Goal: Information Seeking & Learning: Learn about a topic

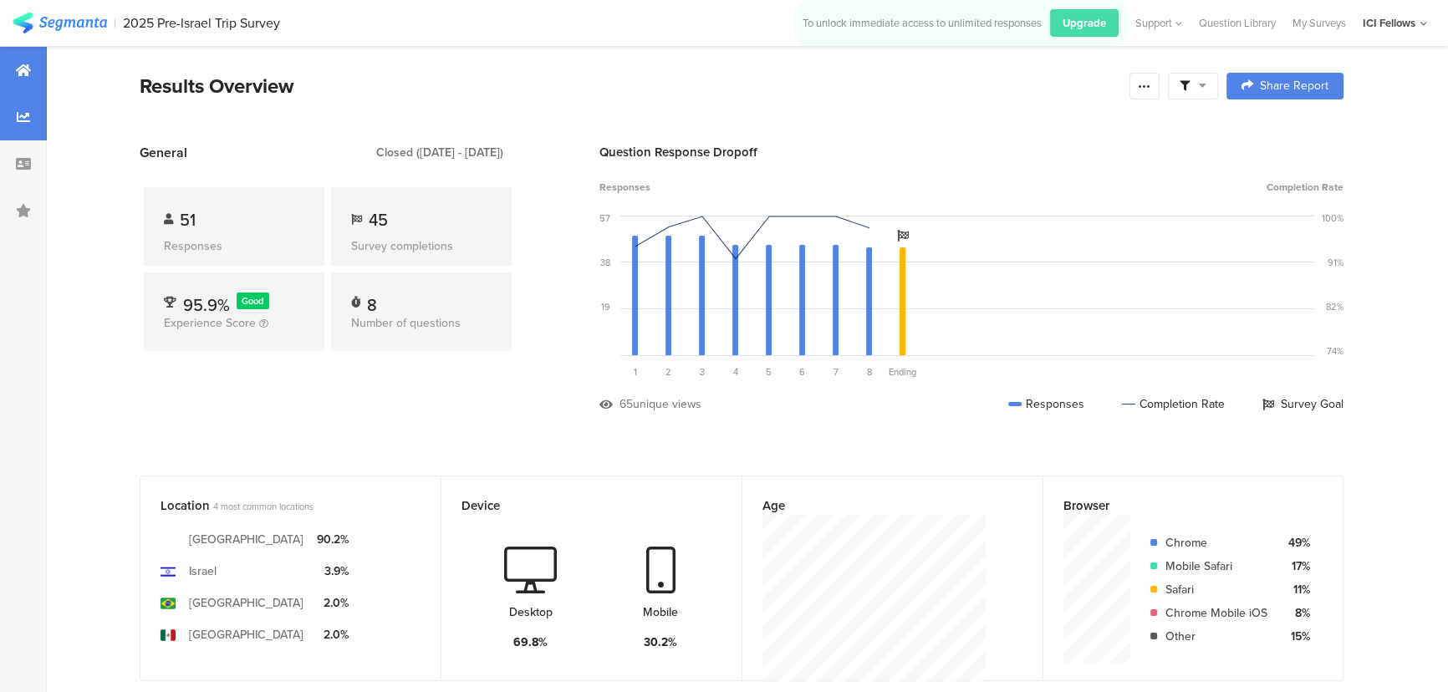
click at [20, 117] on icon at bounding box center [23, 116] width 13 height 13
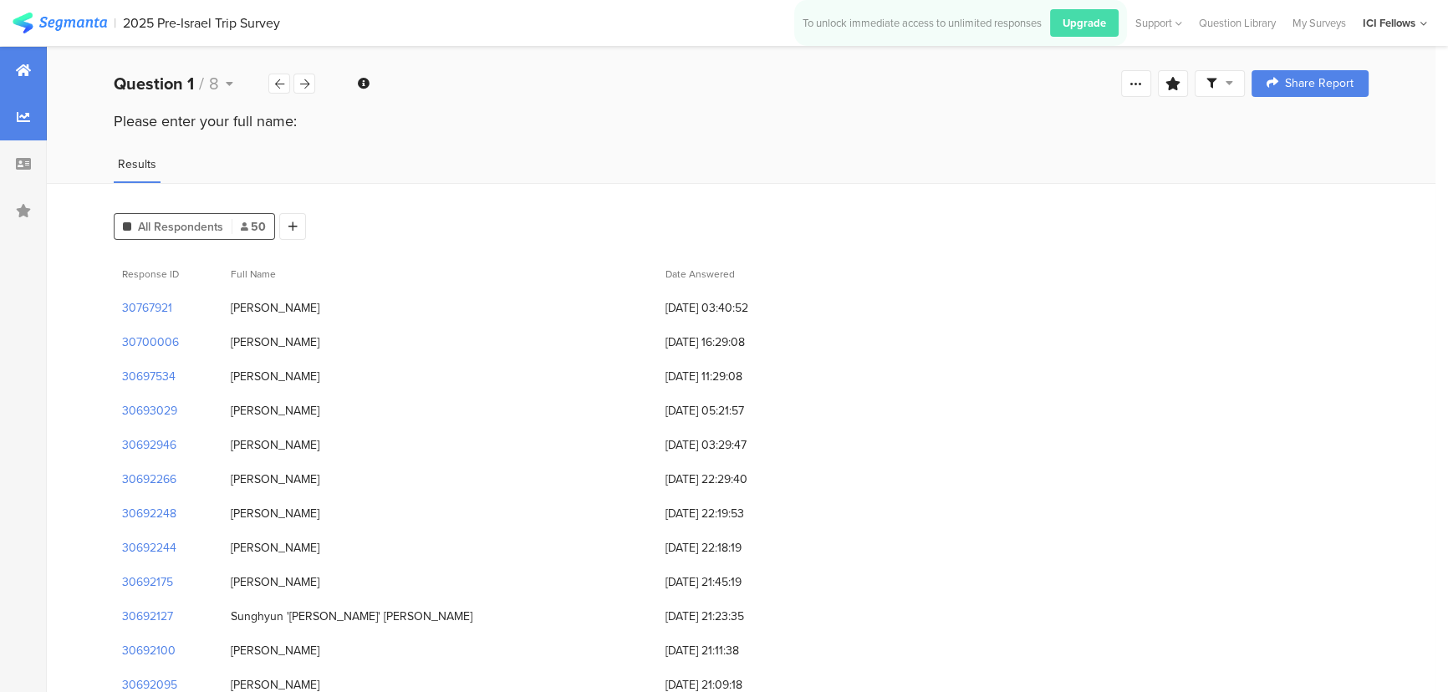
click at [29, 74] on icon at bounding box center [23, 70] width 15 height 13
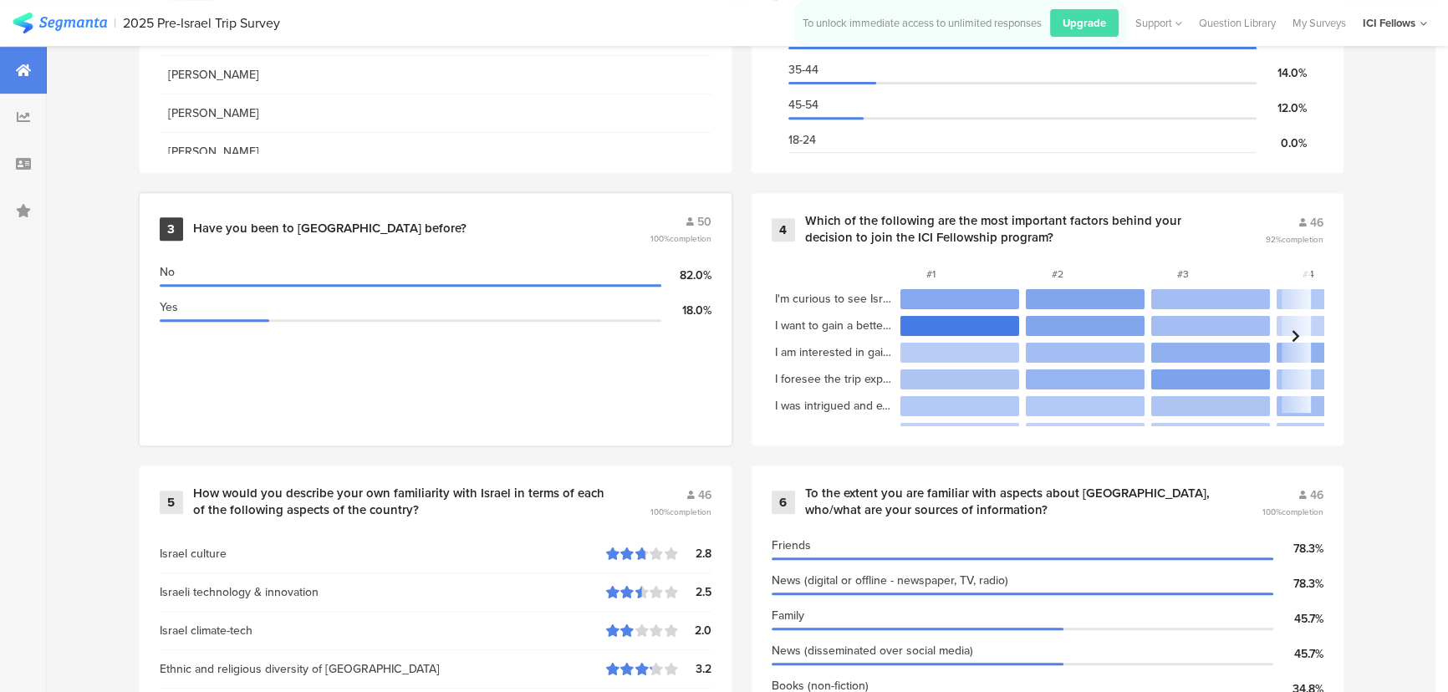
scroll to position [886, 0]
click at [998, 257] on section "#1" at bounding box center [959, 271] width 125 height 28
click at [970, 220] on div "Which of the following are the most important factors behind your decision to j…" at bounding box center [1015, 228] width 420 height 33
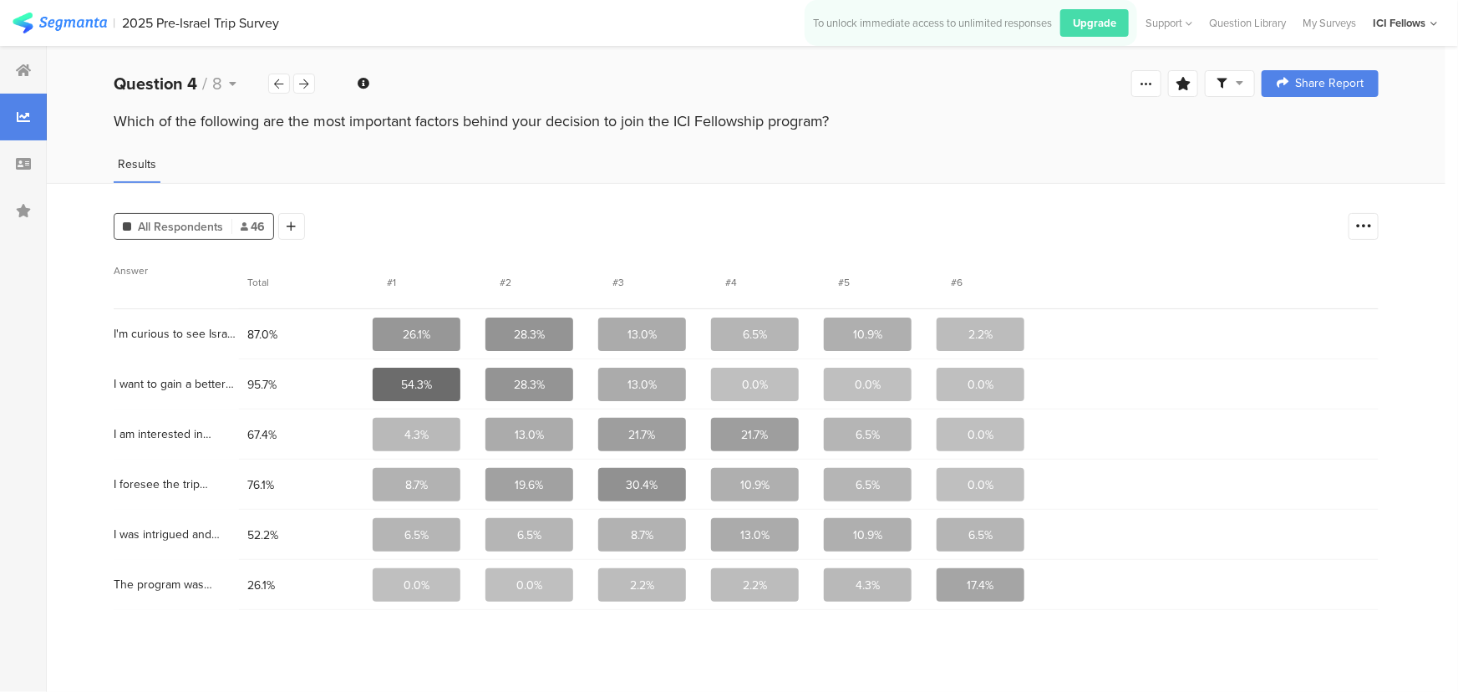
click at [1232, 76] on span at bounding box center [1230, 83] width 27 height 15
click at [1372, 116] on div "Which of the following are the most important factors behind your decision to j…" at bounding box center [746, 121] width 1265 height 22
click at [283, 222] on div at bounding box center [291, 226] width 27 height 27
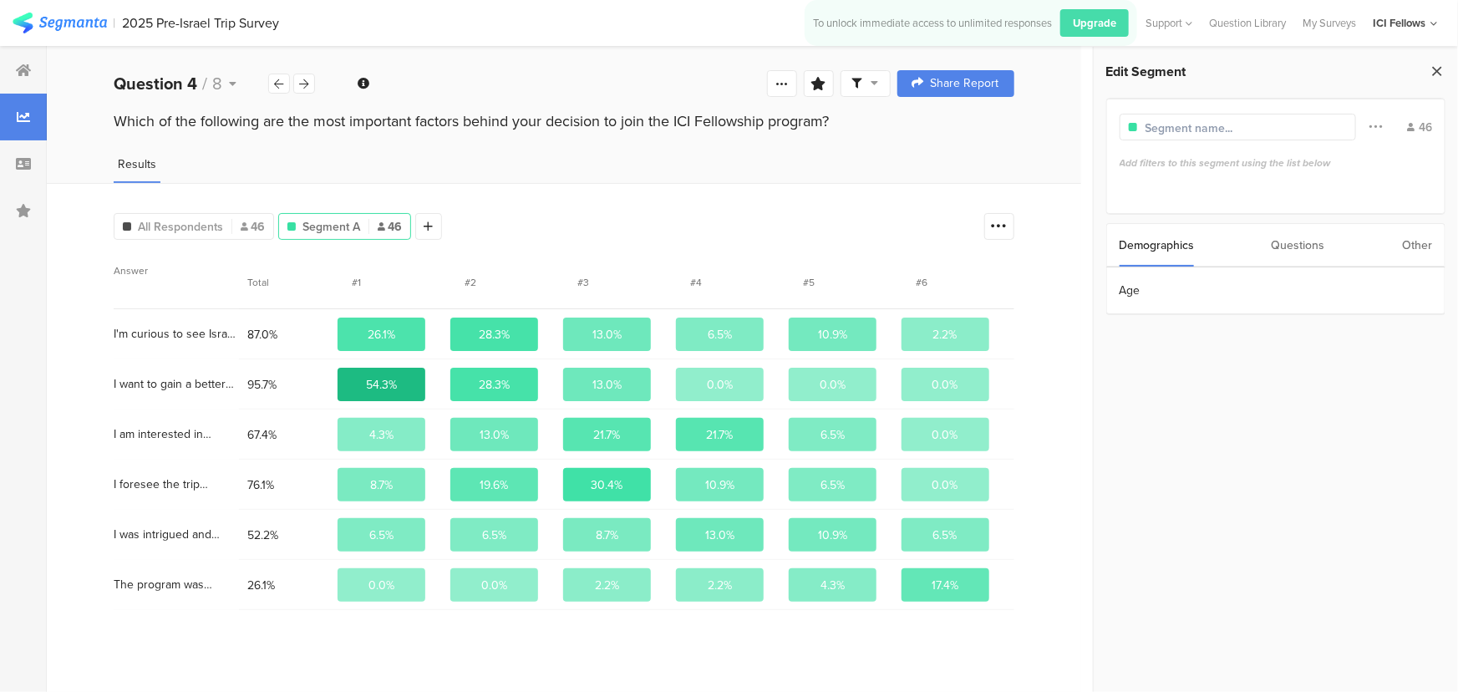
click at [1434, 70] on icon at bounding box center [1437, 70] width 18 height 23
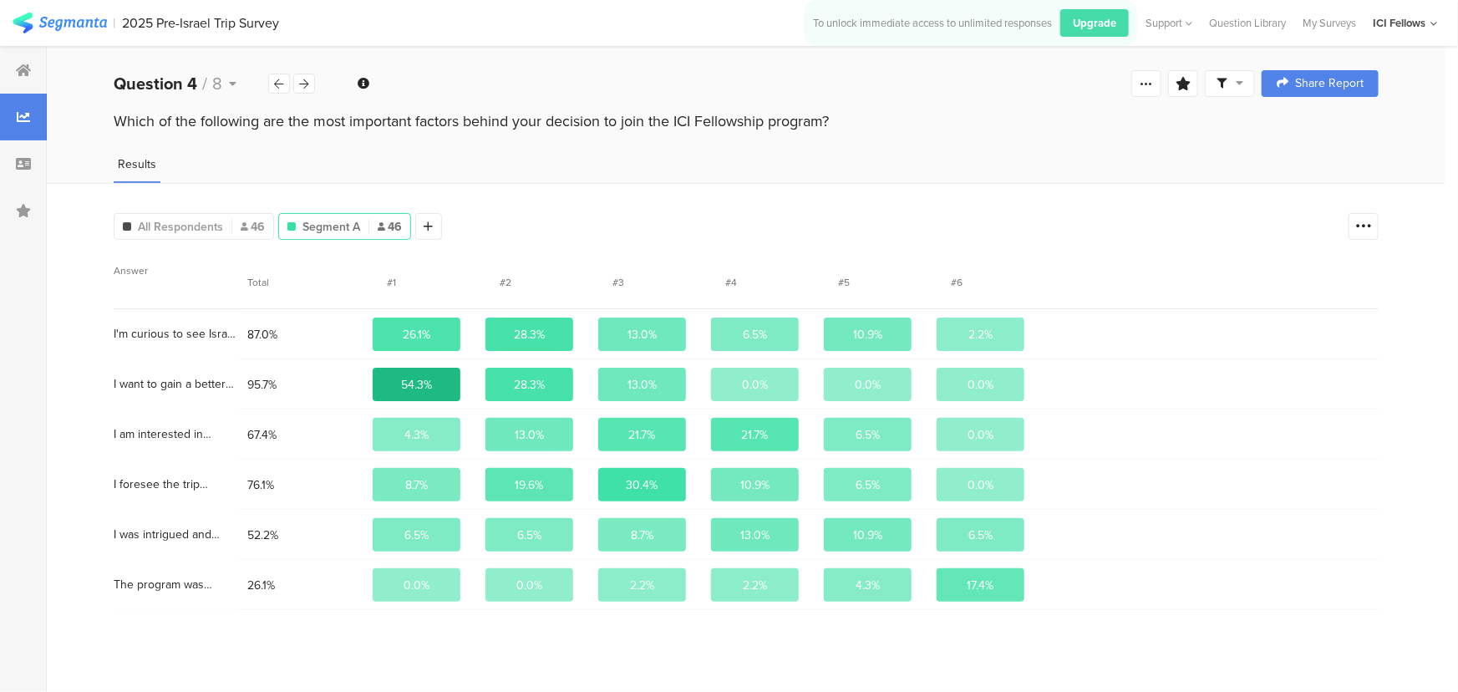
click at [45, 18] on img at bounding box center [60, 23] width 94 height 21
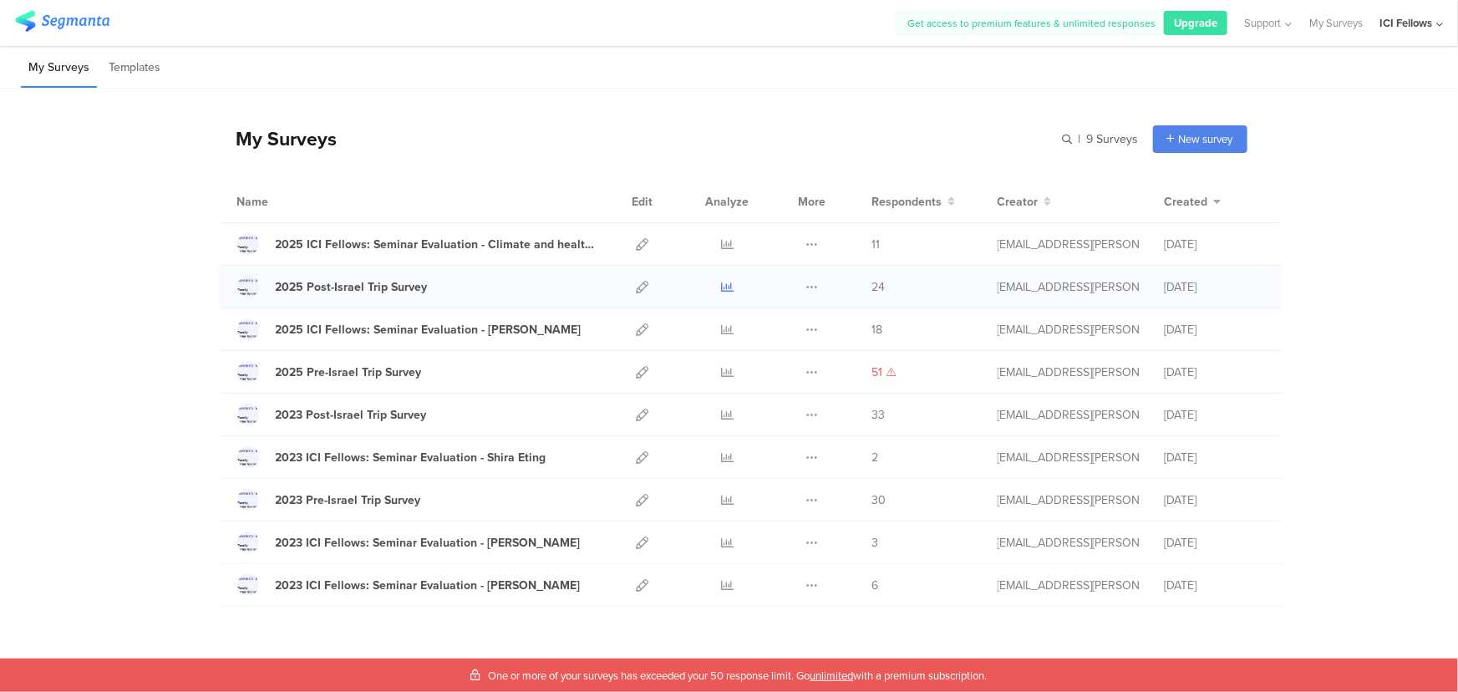
click at [723, 291] on icon at bounding box center [727, 287] width 13 height 13
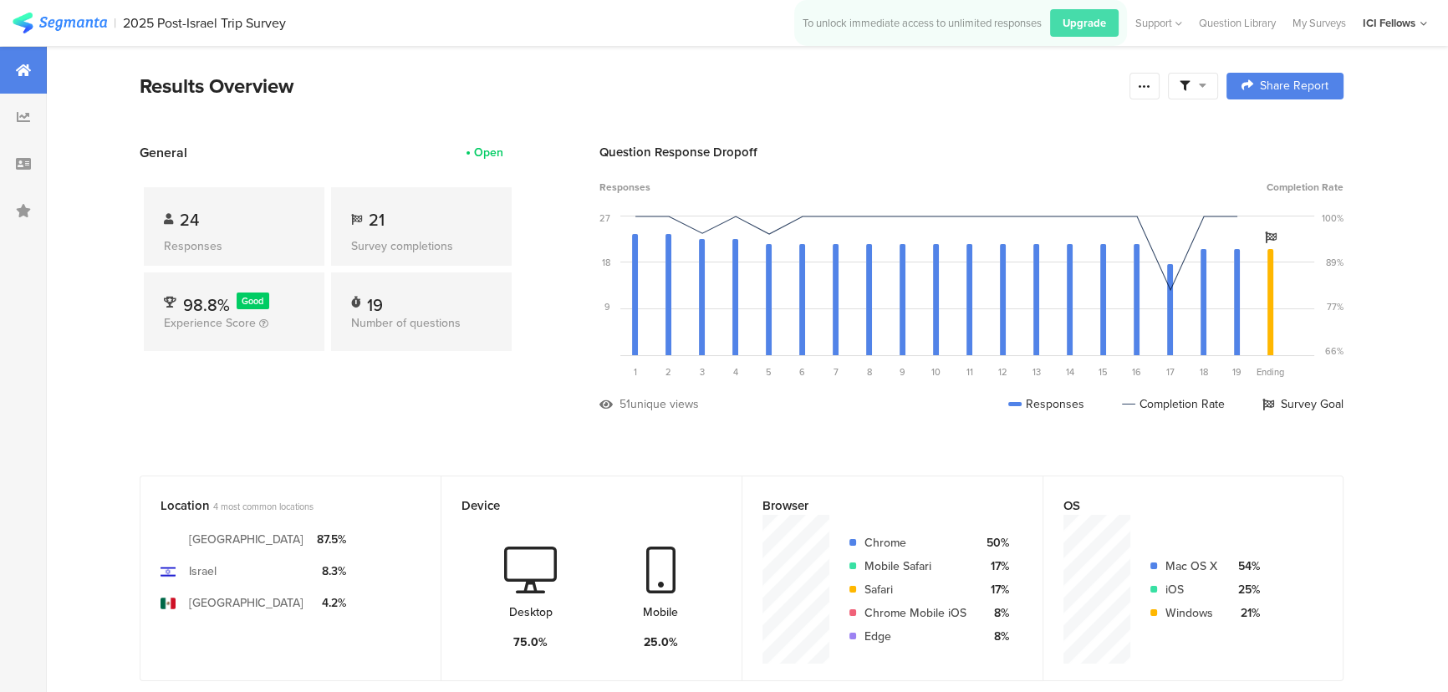
click at [172, 215] on icon at bounding box center [168, 219] width 9 height 11
click at [199, 232] on span "24" at bounding box center [189, 219] width 19 height 25
click at [249, 220] on div "24" at bounding box center [234, 219] width 140 height 25
click at [221, 251] on div "Responses" at bounding box center [234, 246] width 140 height 18
drag, startPoint x: 200, startPoint y: 249, endPoint x: 183, endPoint y: 186, distance: 64.9
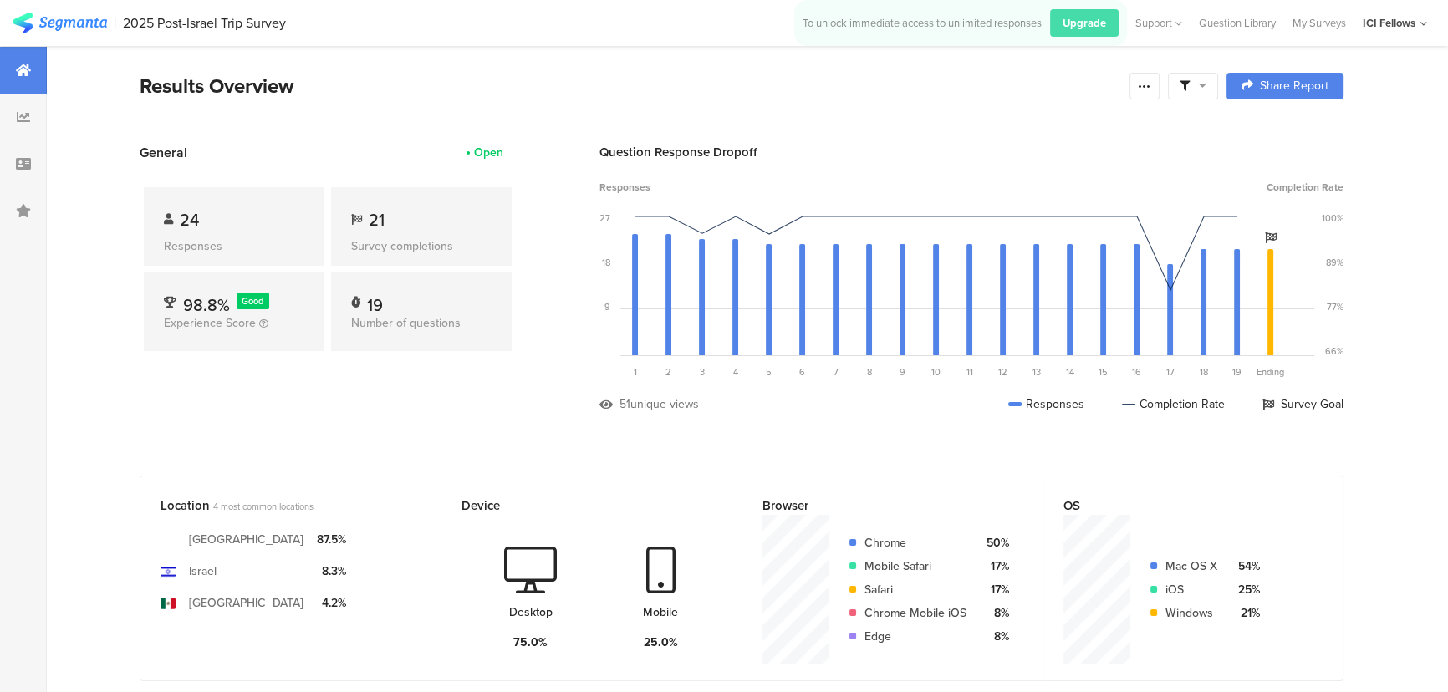
click at [200, 248] on div "Responses" at bounding box center [234, 246] width 140 height 18
click at [28, 175] on div at bounding box center [23, 163] width 47 height 47
click at [25, 166] on icon at bounding box center [23, 163] width 15 height 13
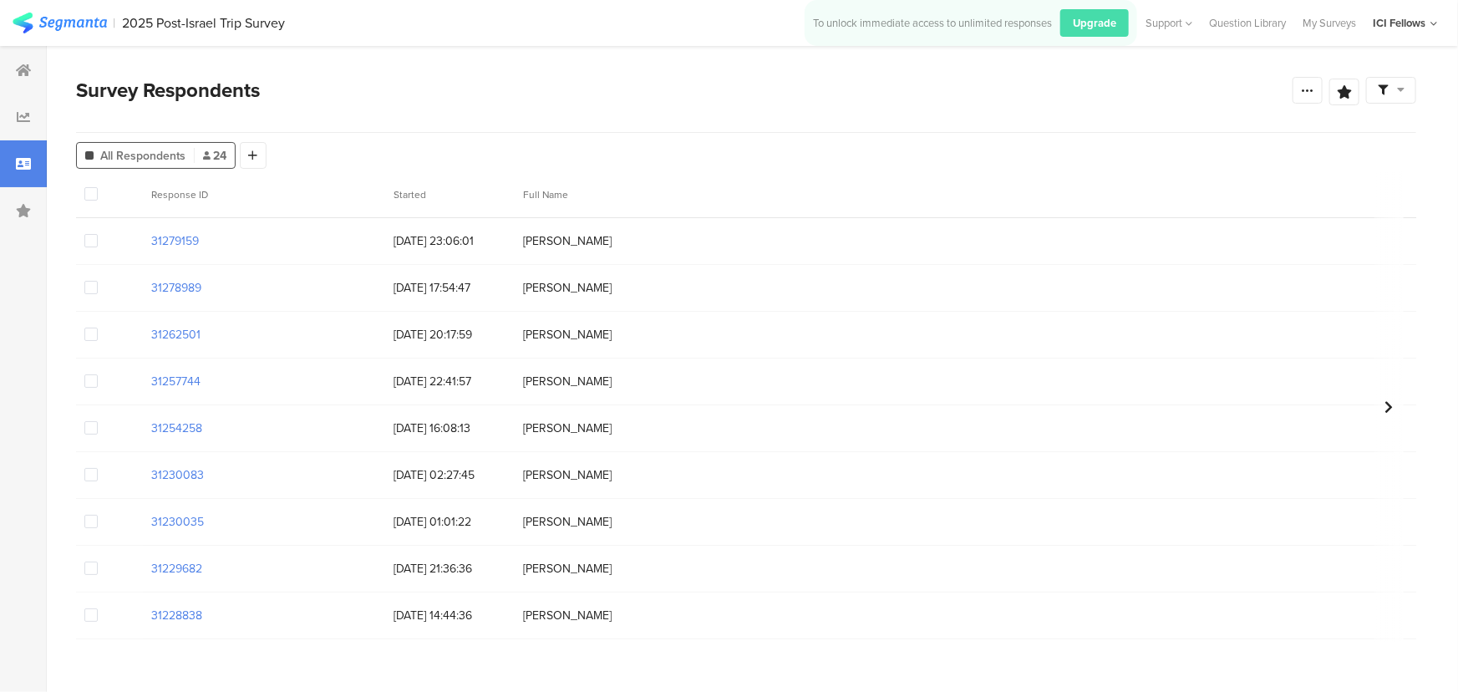
click at [542, 242] on span "Zack Harris" at bounding box center [567, 241] width 89 height 18
click at [177, 236] on section "31279159" at bounding box center [175, 241] width 48 height 18
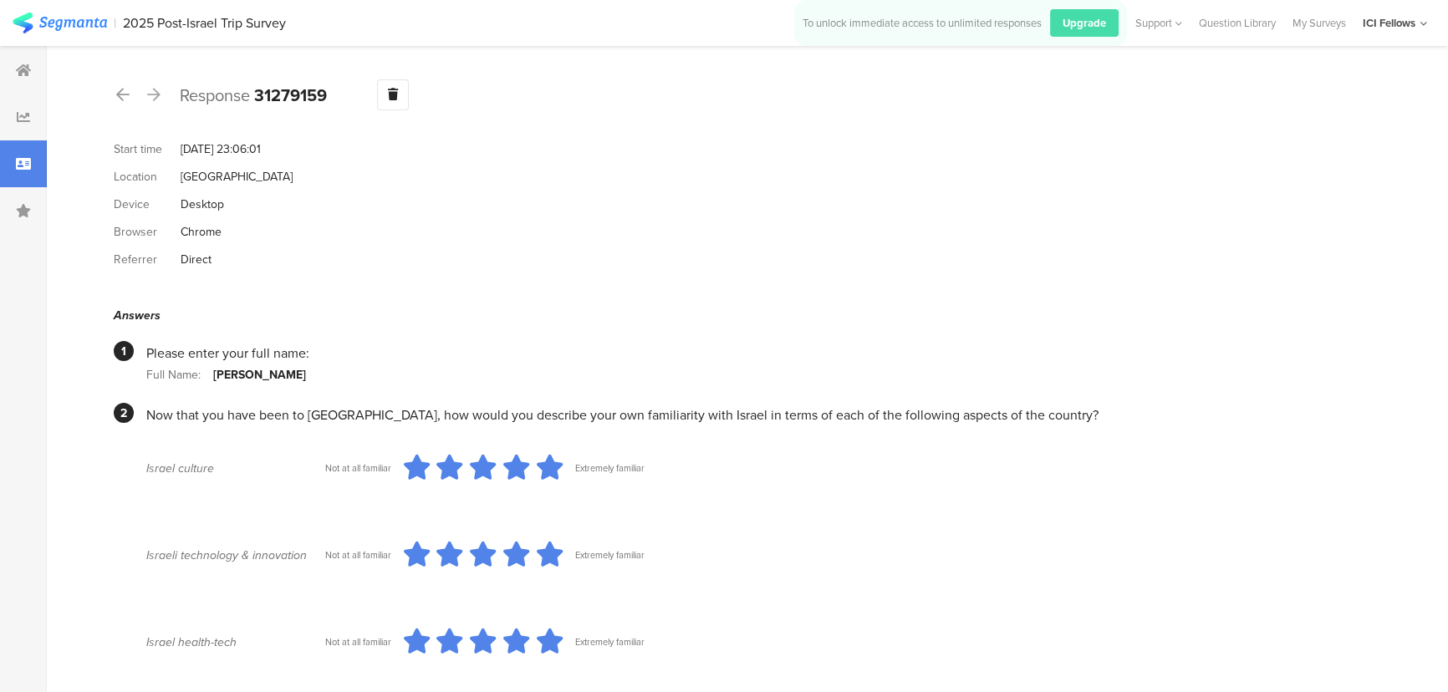
click at [159, 98] on icon at bounding box center [153, 94] width 13 height 15
click at [149, 97] on icon at bounding box center [153, 94] width 13 height 15
click at [120, 94] on icon at bounding box center [122, 94] width 13 height 15
click at [26, 166] on icon at bounding box center [23, 163] width 15 height 13
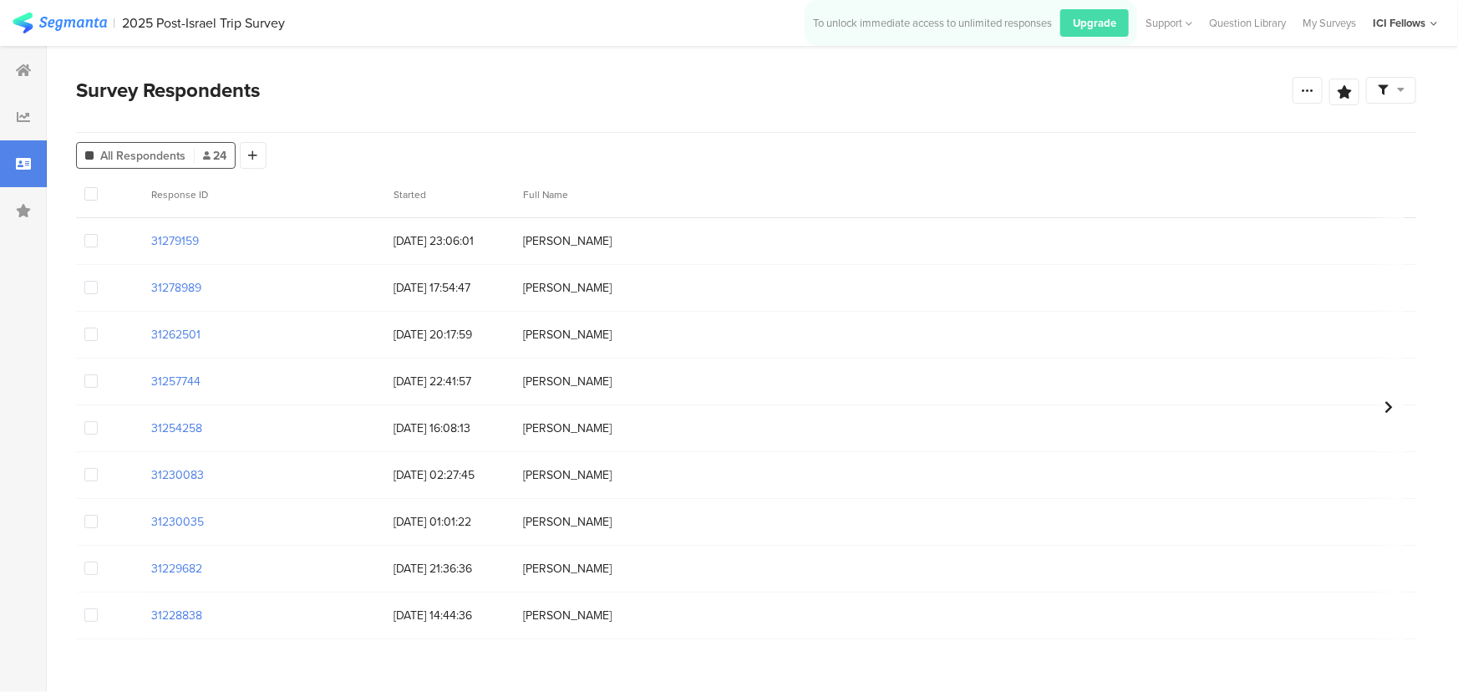
click at [1397, 84] on icon at bounding box center [1401, 90] width 8 height 12
click at [1431, 134] on span at bounding box center [1427, 136] width 25 height 13
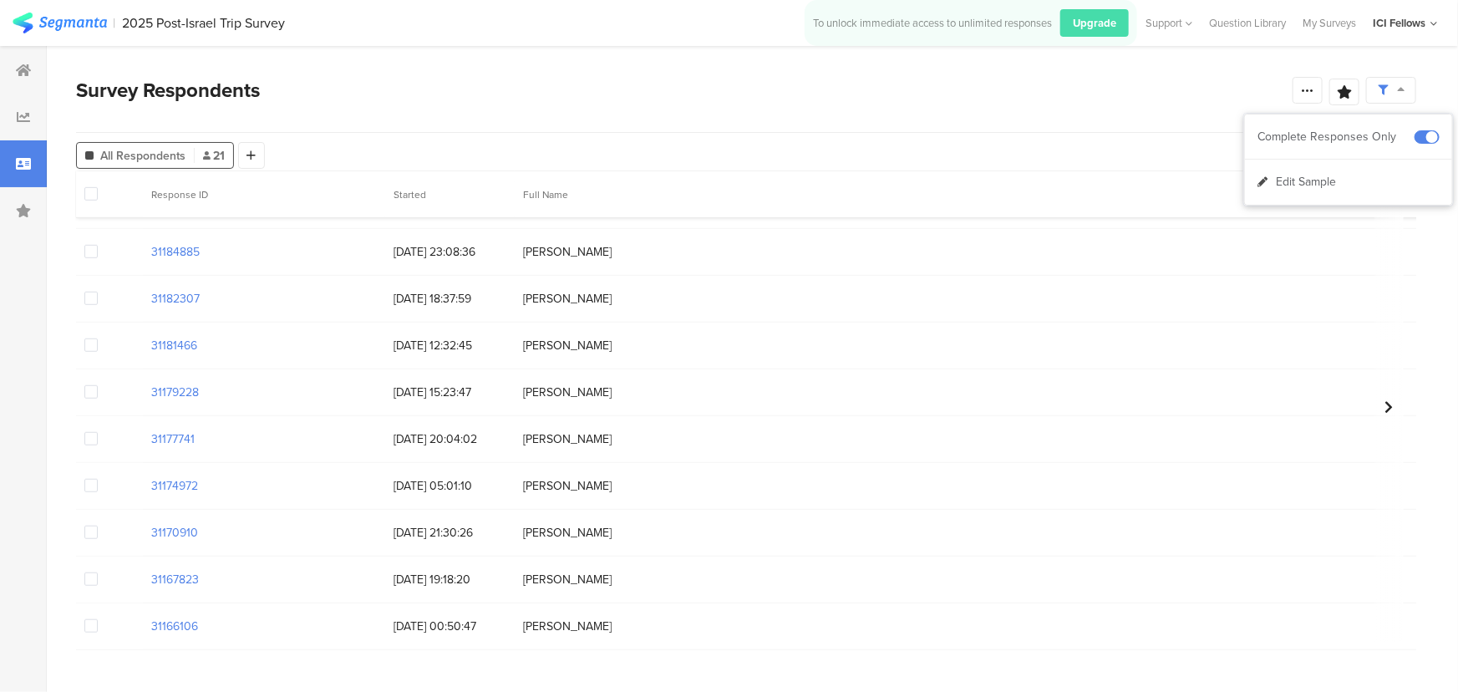
scroll to position [574, 0]
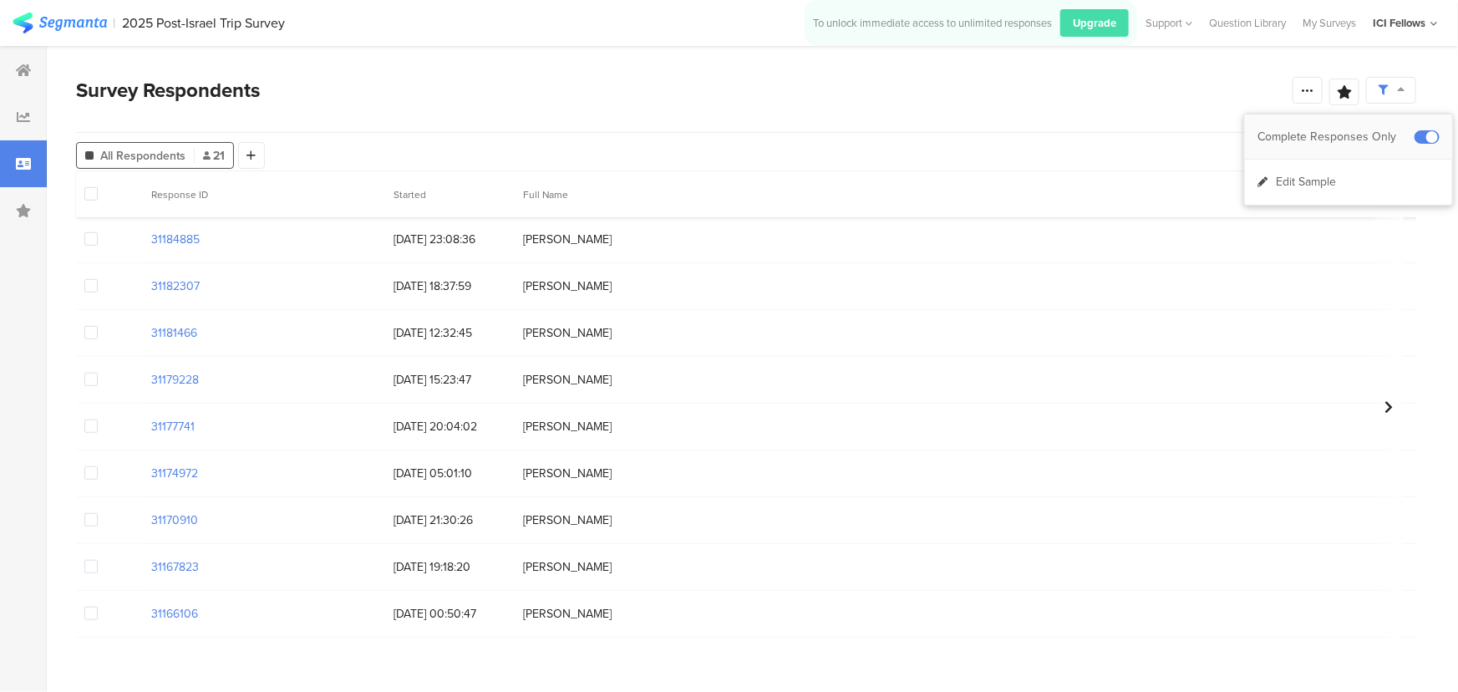
click at [1429, 135] on span at bounding box center [1427, 136] width 25 height 13
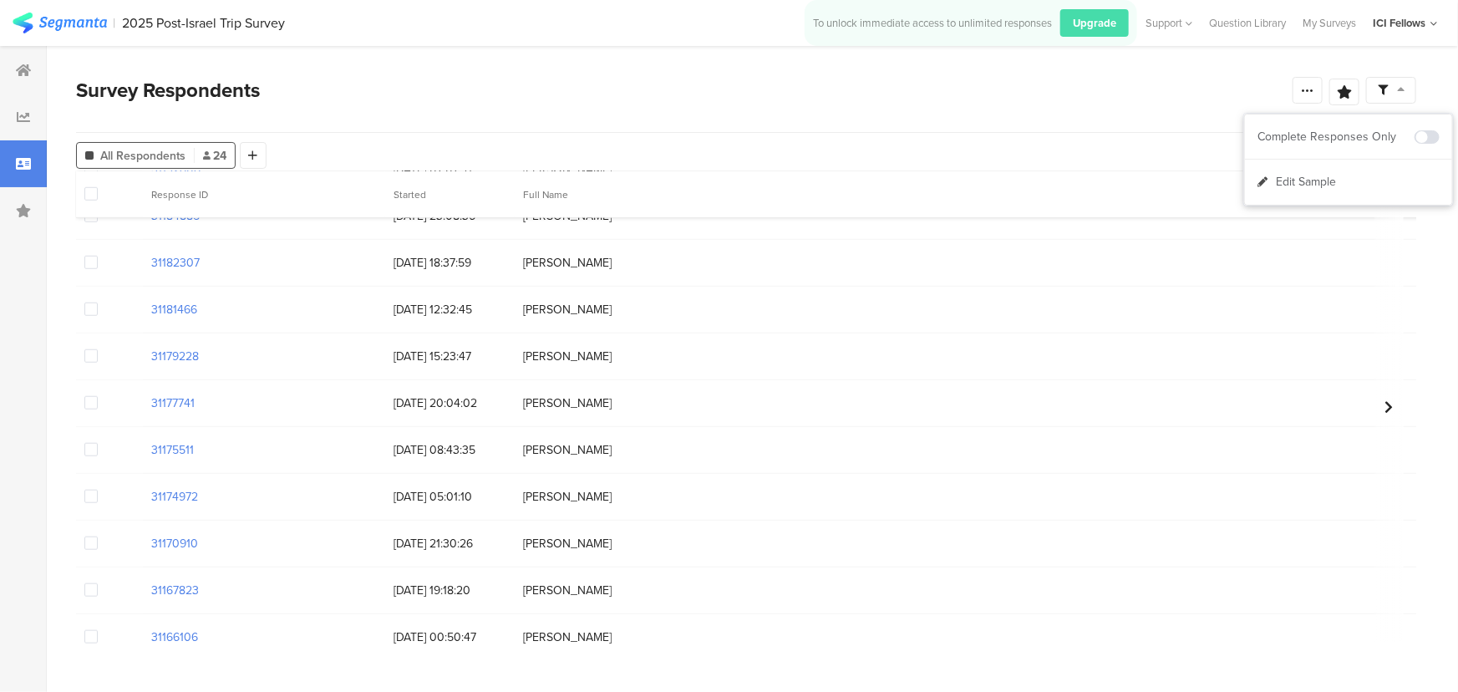
scroll to position [715, 0]
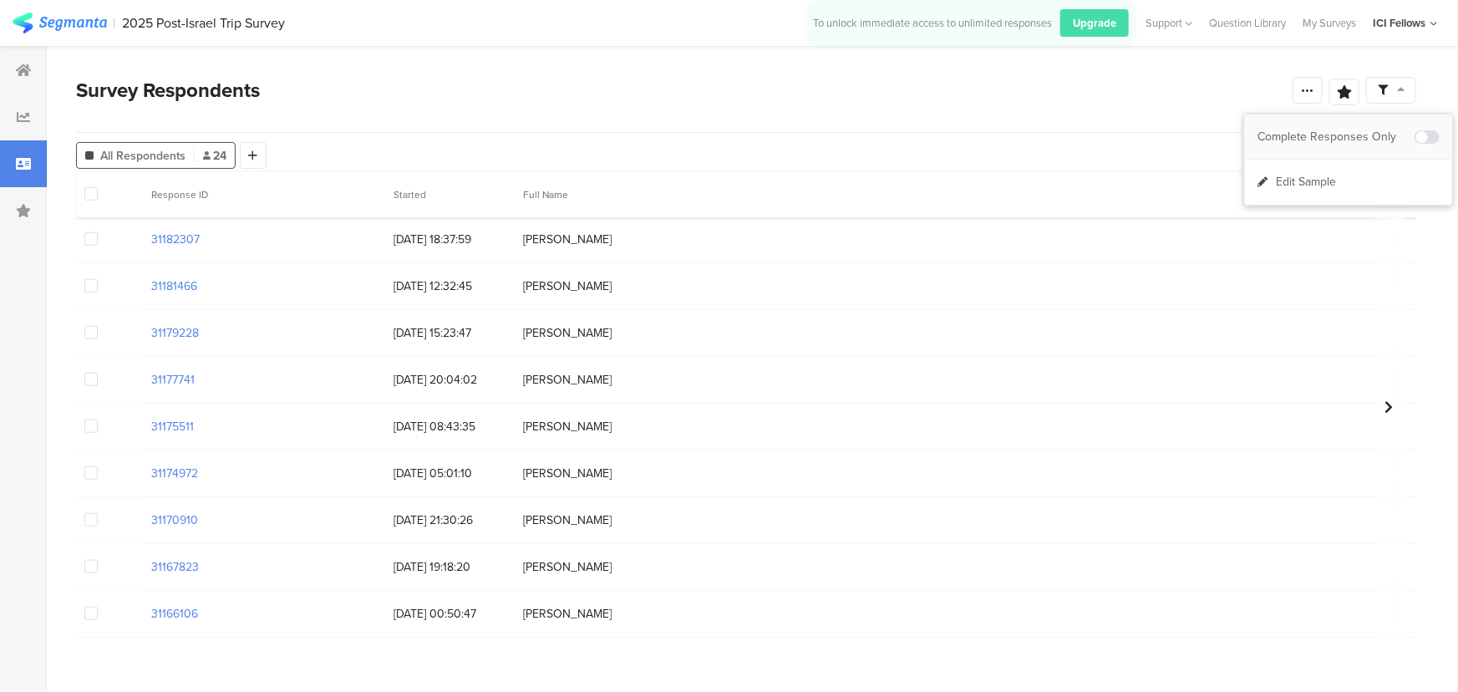
click at [1425, 142] on span at bounding box center [1427, 136] width 25 height 13
click at [1437, 138] on span at bounding box center [1427, 136] width 25 height 13
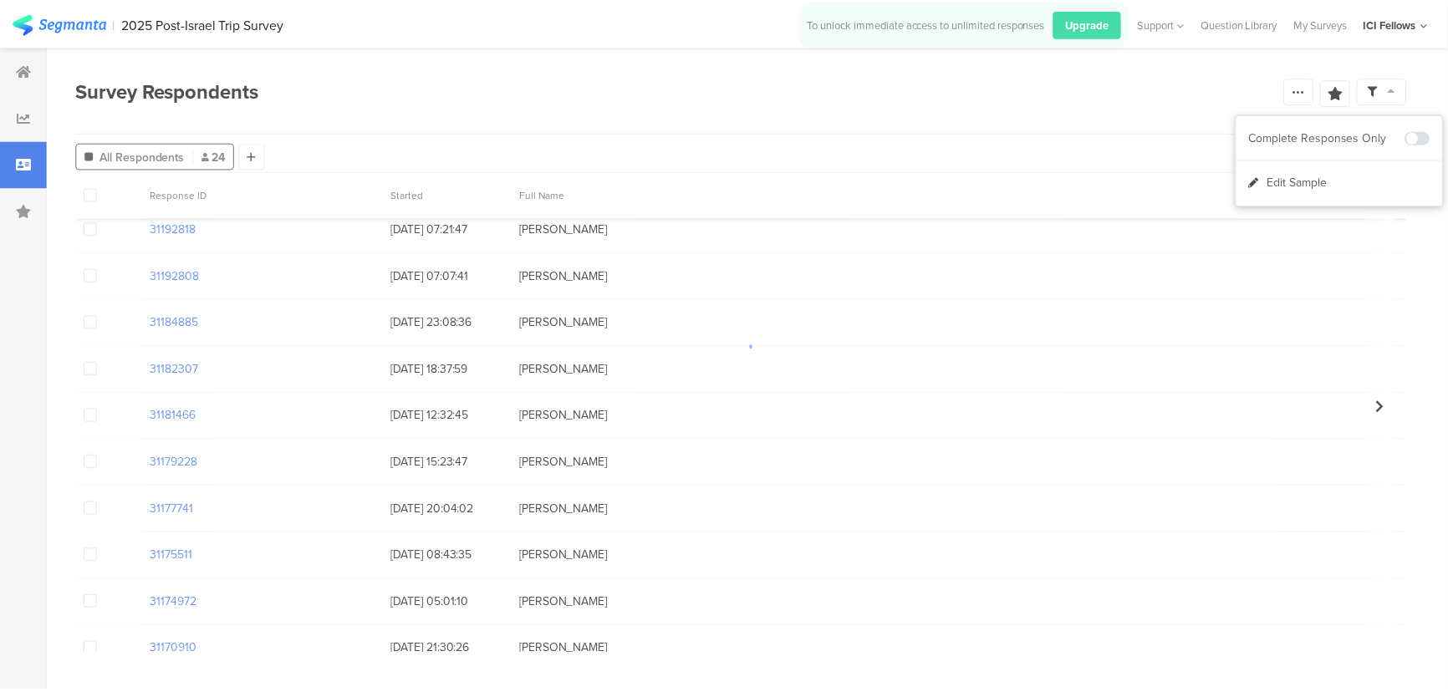
scroll to position [715, 0]
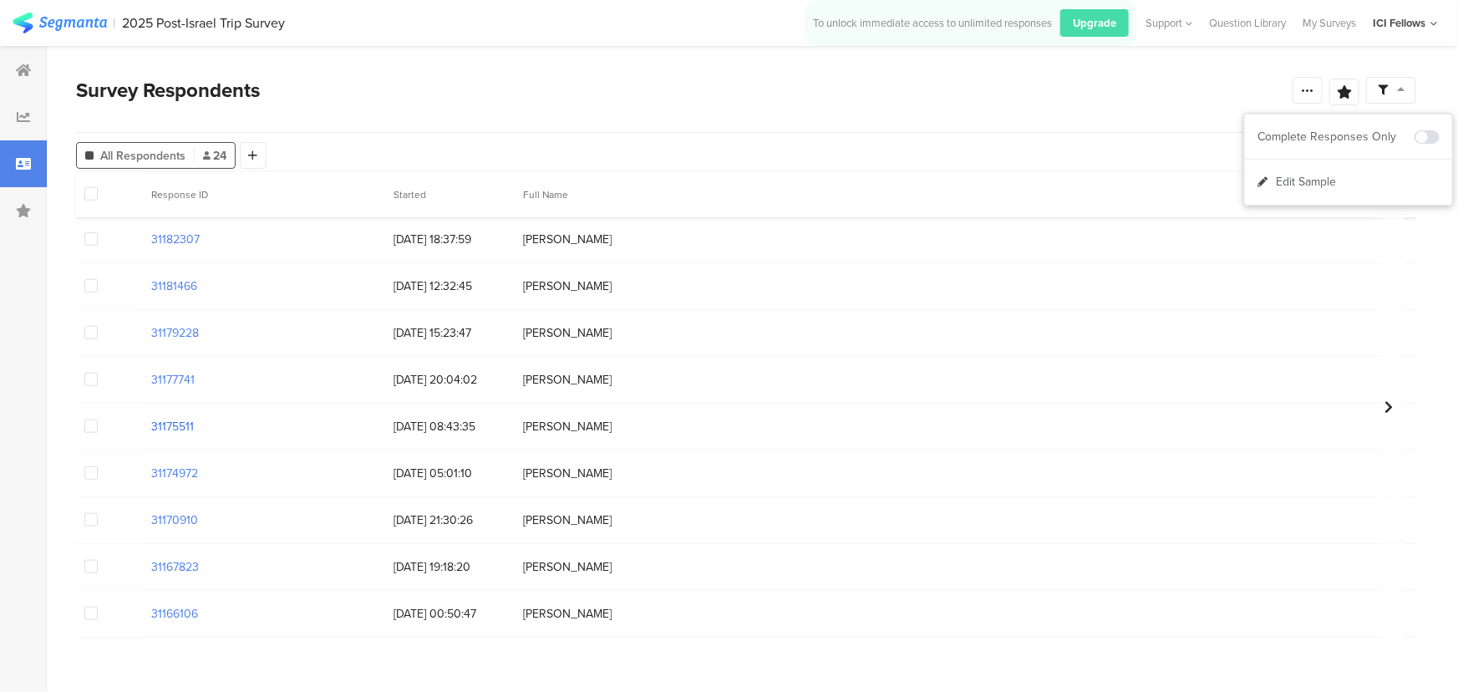
click at [179, 418] on section "31175511" at bounding box center [172, 427] width 43 height 18
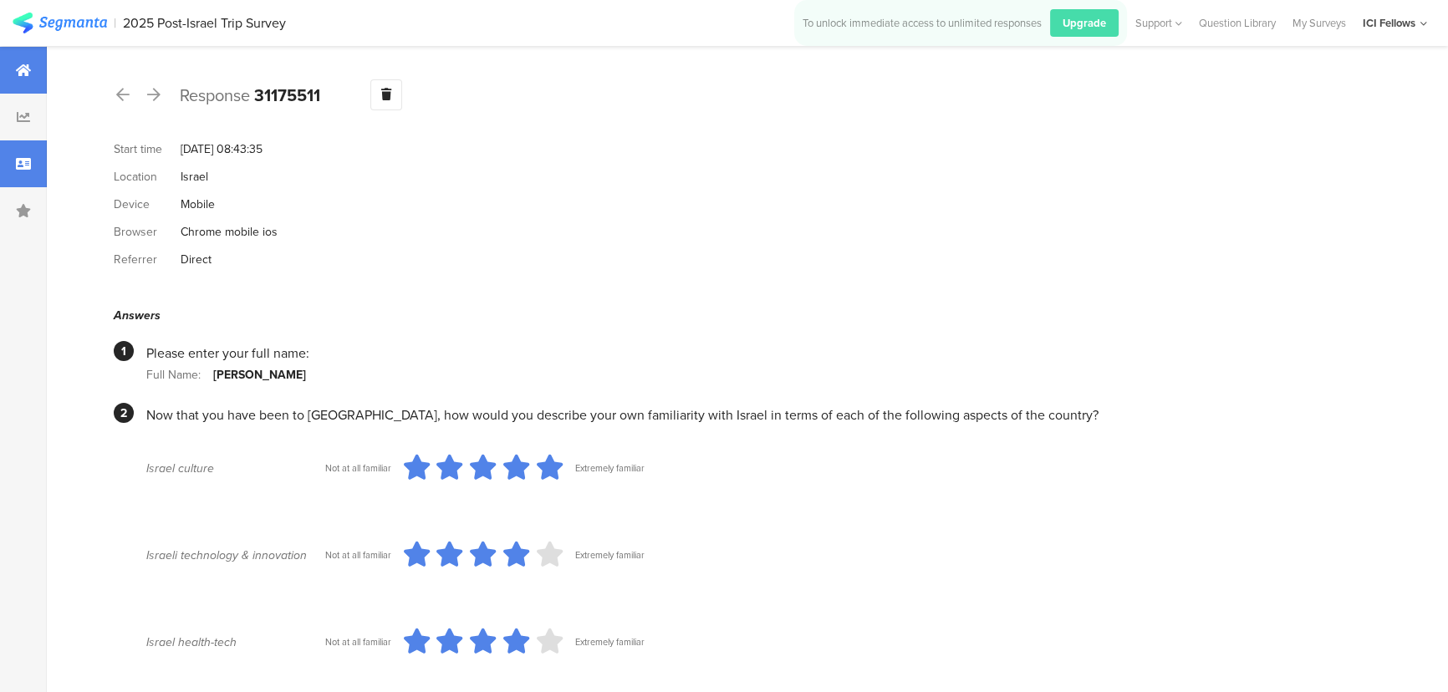
click at [29, 76] on icon at bounding box center [23, 70] width 15 height 13
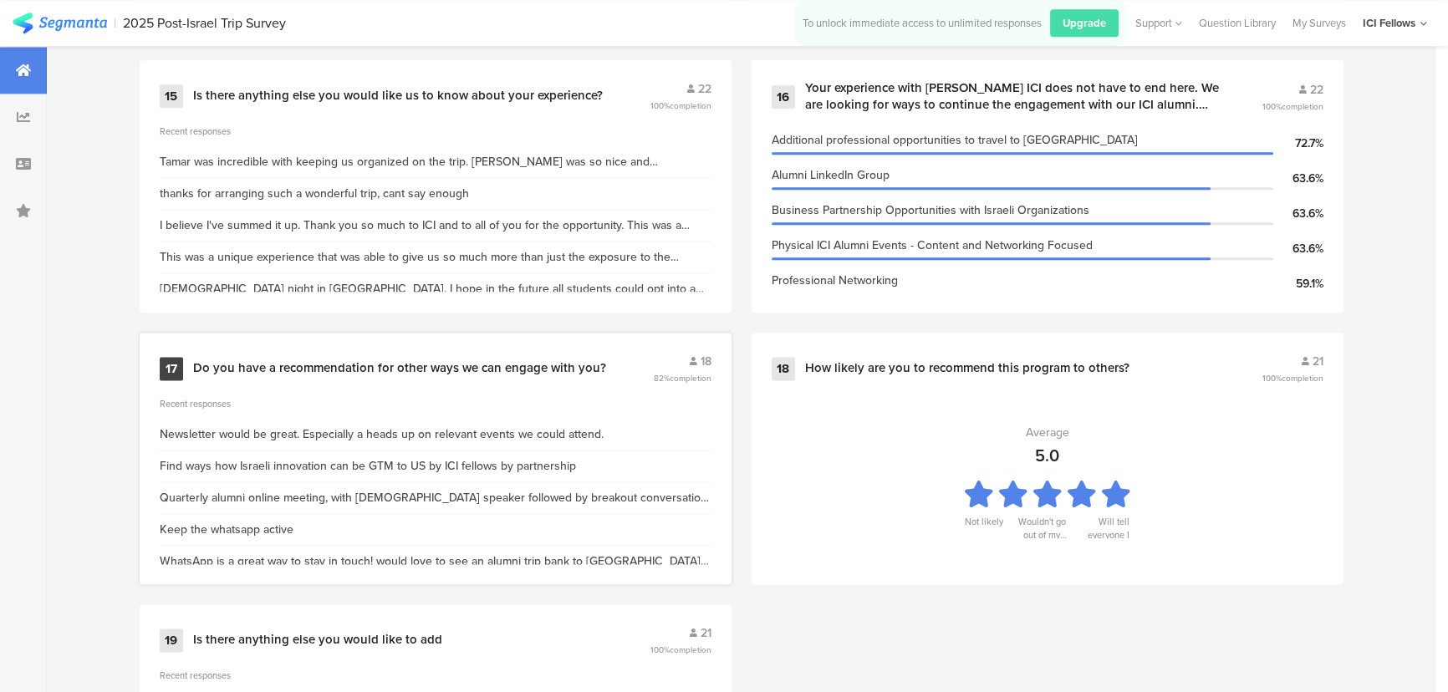
scroll to position [2659, 0]
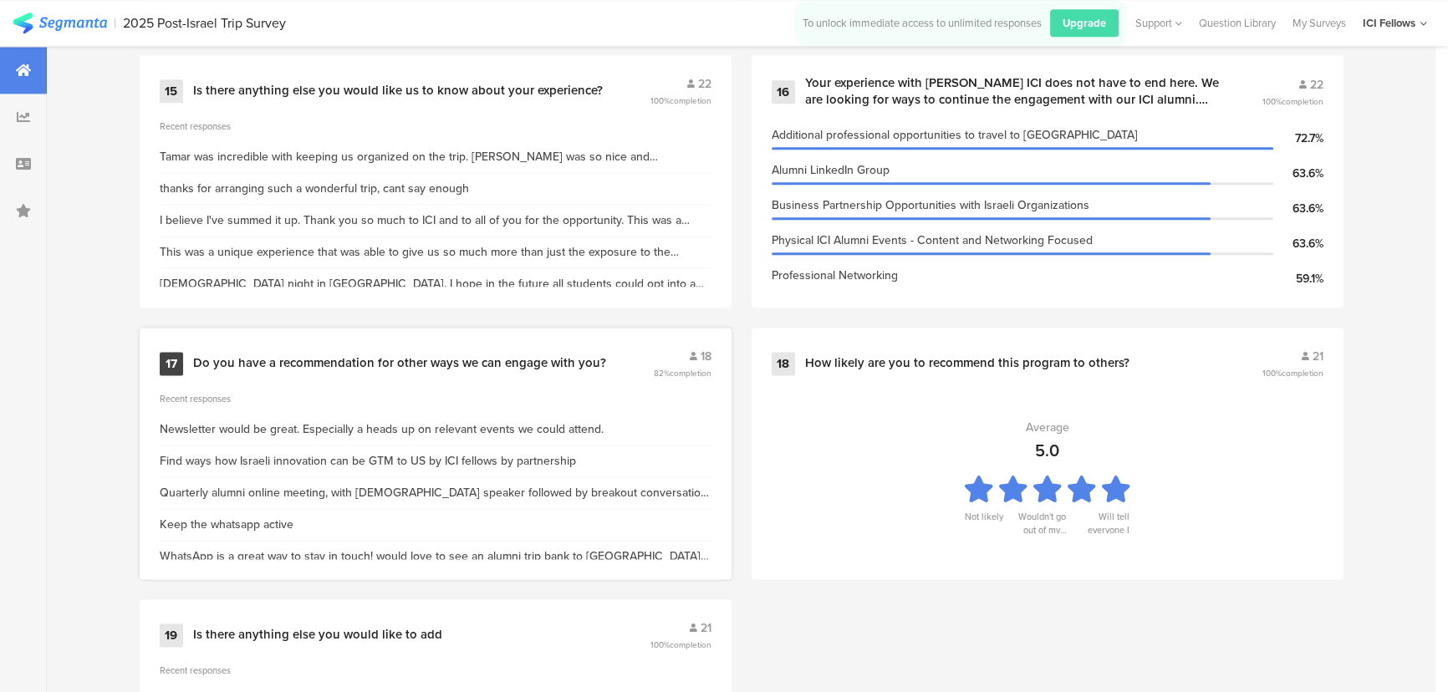
click at [413, 364] on div "Do you have a recommendation for other ways we can engage with you?" at bounding box center [399, 363] width 413 height 17
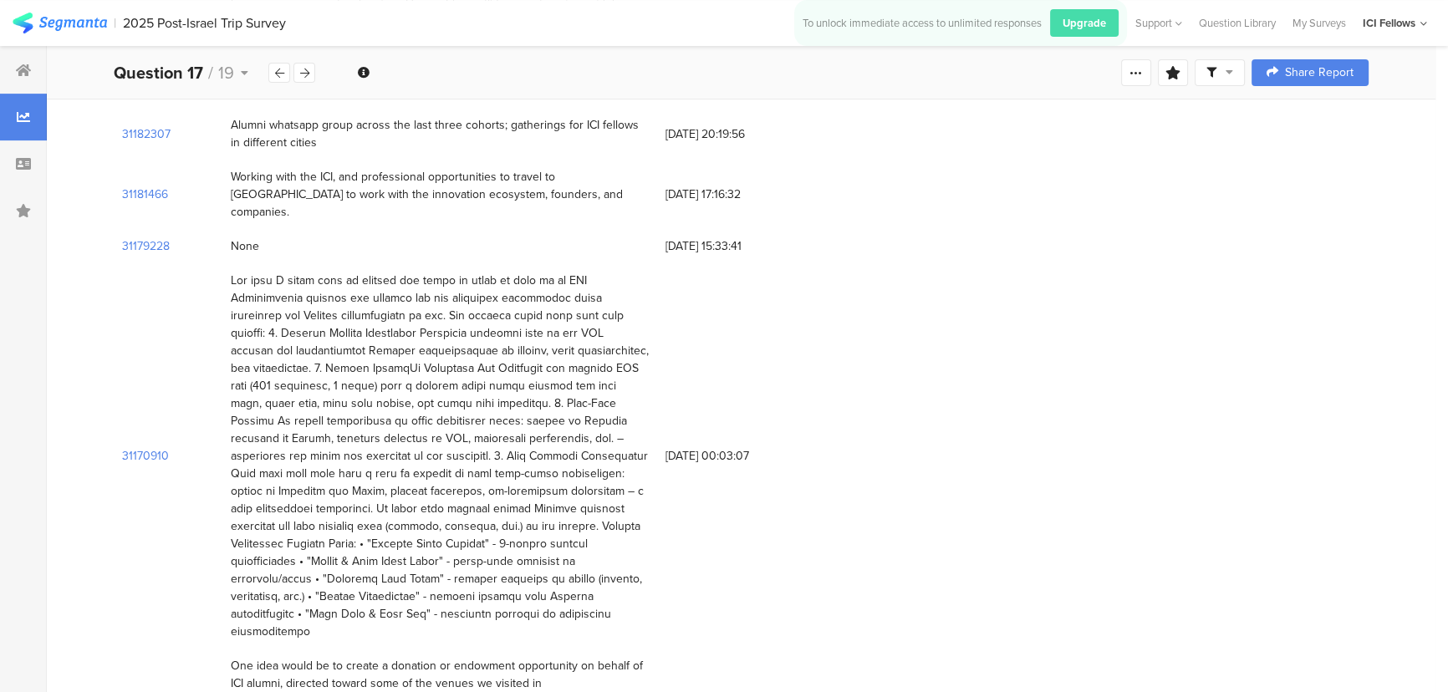
scroll to position [872, 0]
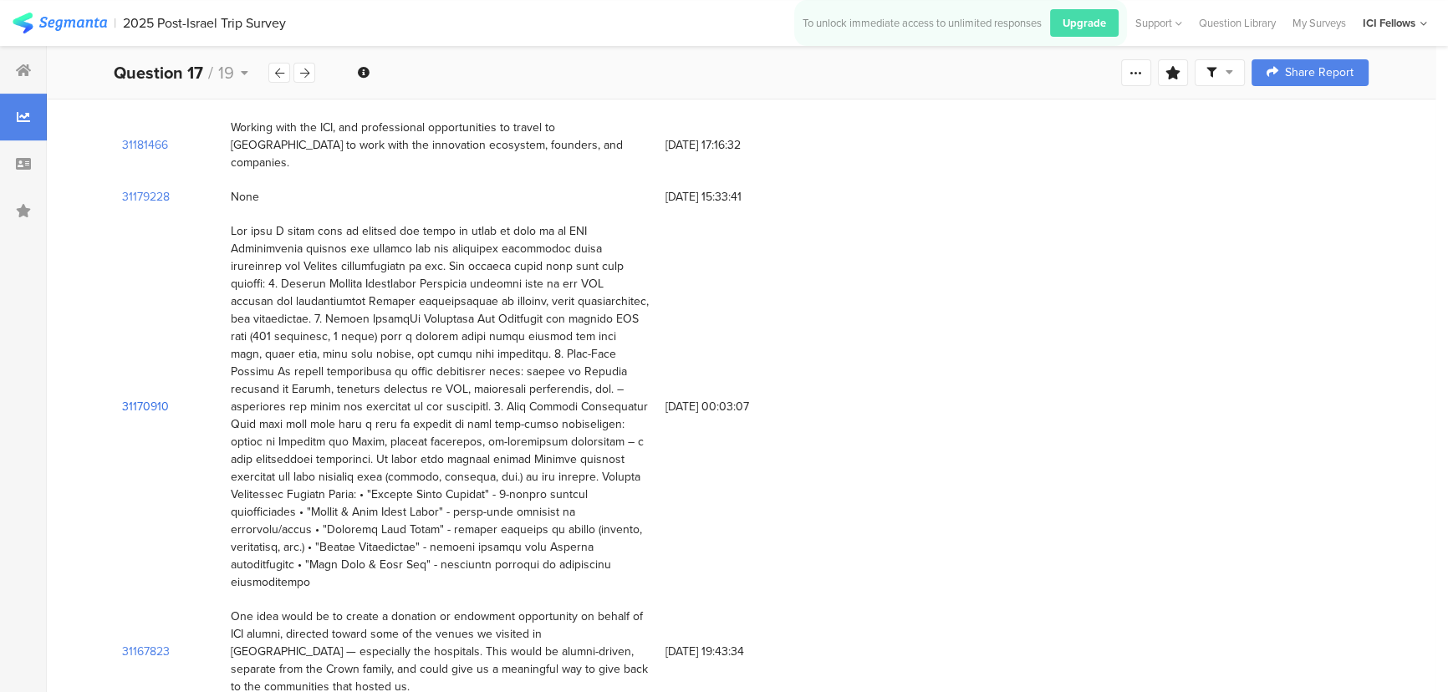
click at [135, 398] on section "31170910" at bounding box center [145, 407] width 47 height 18
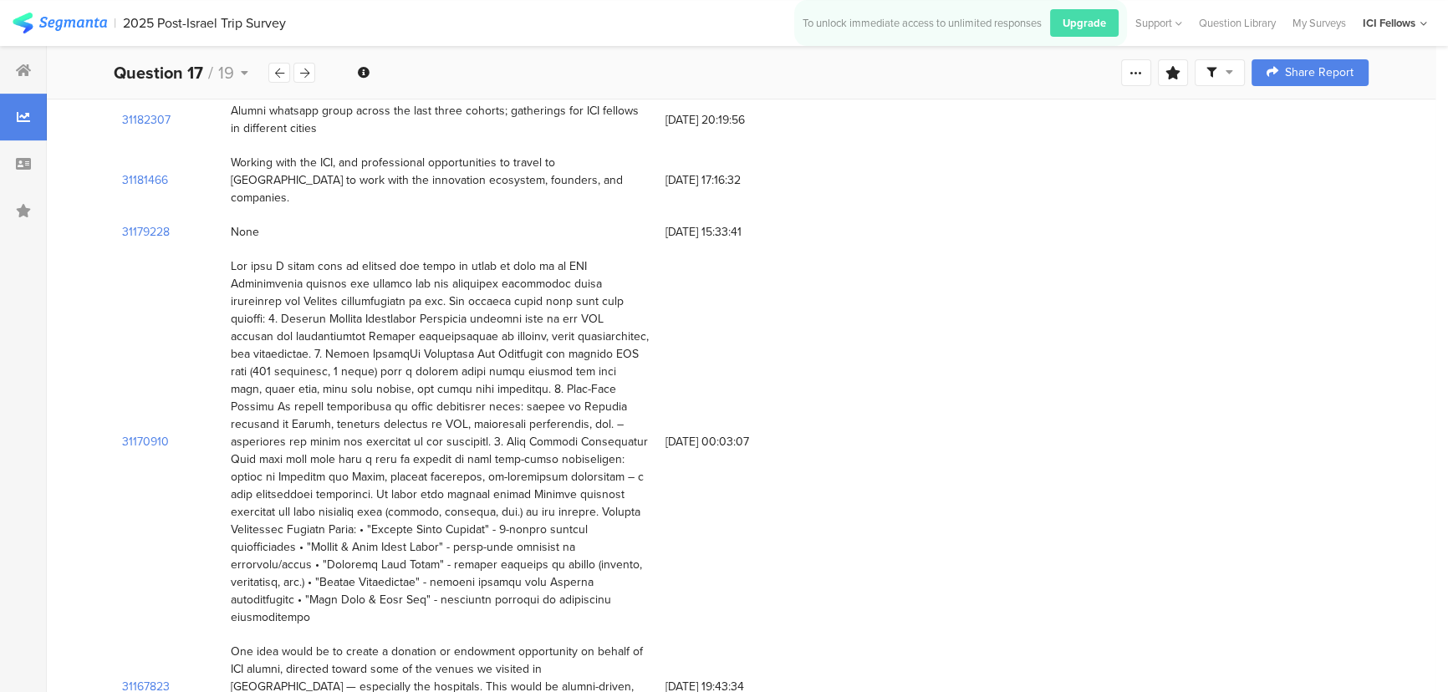
scroll to position [872, 0]
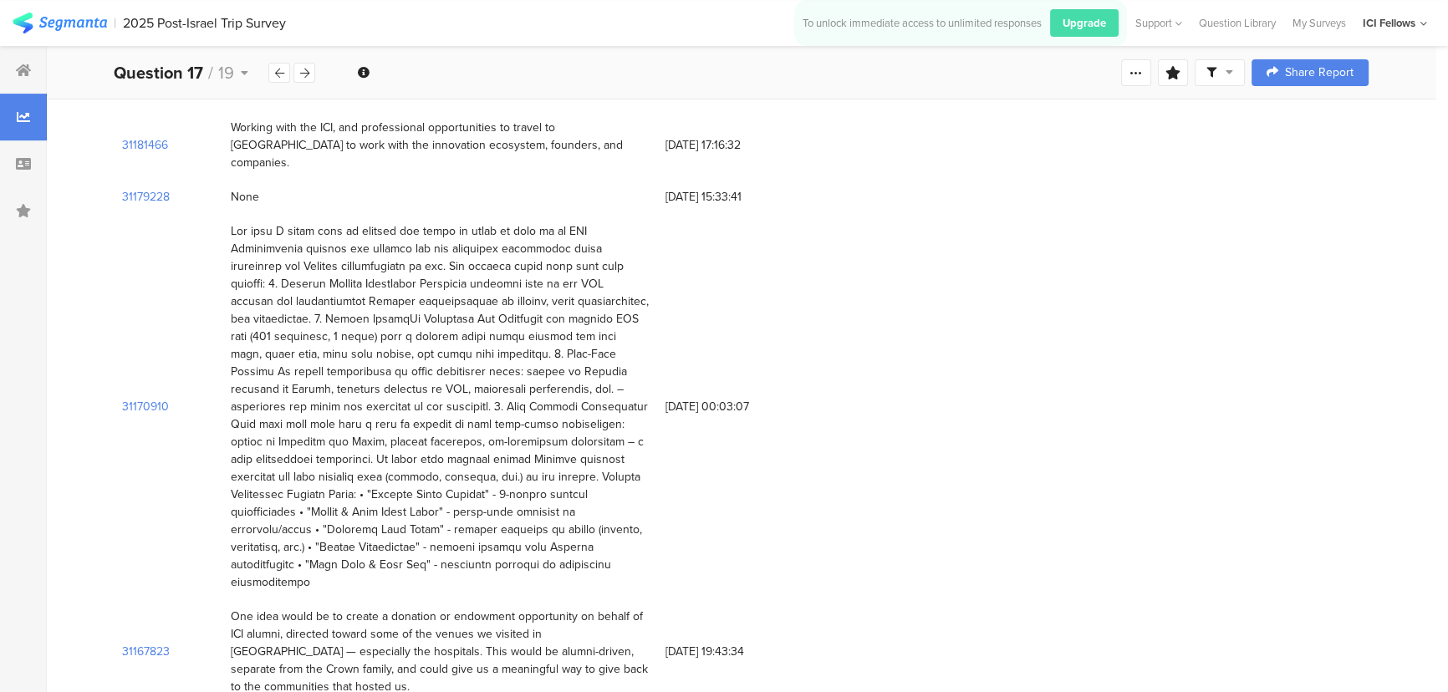
click at [1233, 73] on icon at bounding box center [1229, 72] width 8 height 12
click at [989, 293] on div "31170910 09/09/2025 at 00:03:07" at bounding box center [741, 406] width 1254 height 385
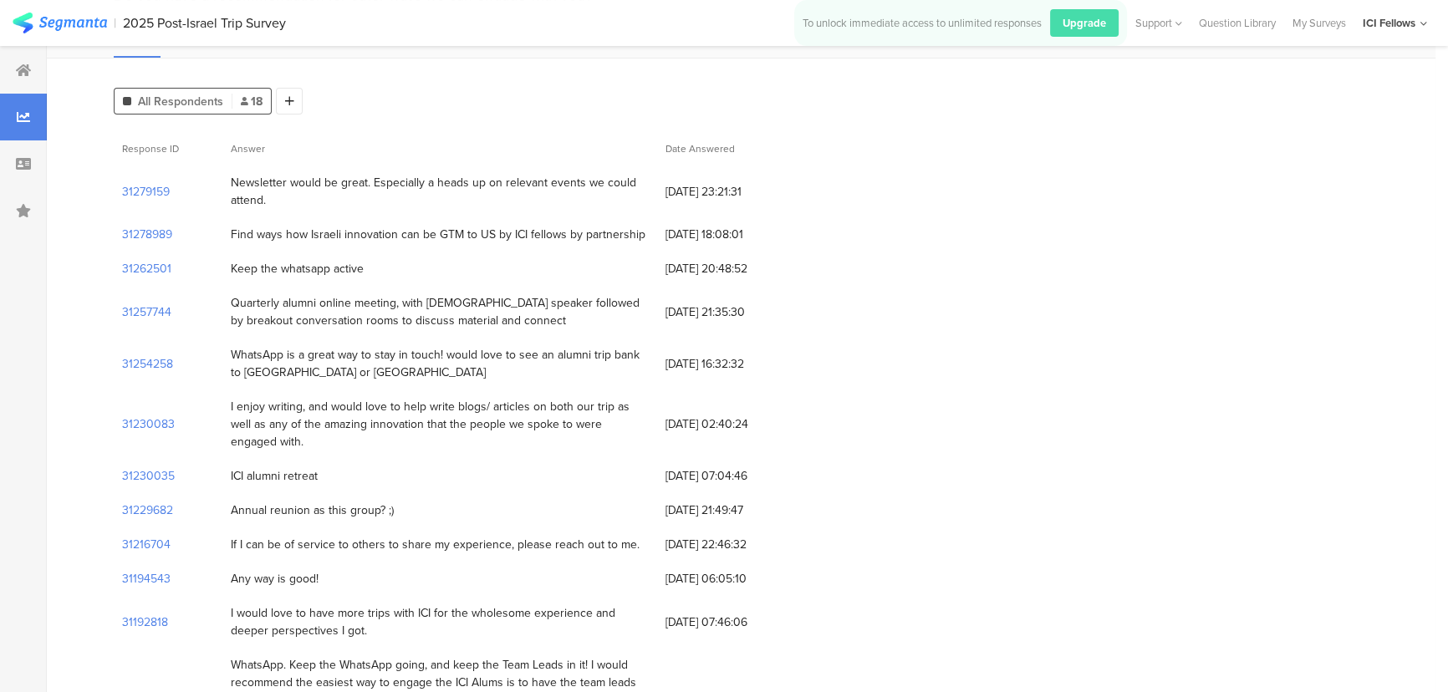
scroll to position [0, 0]
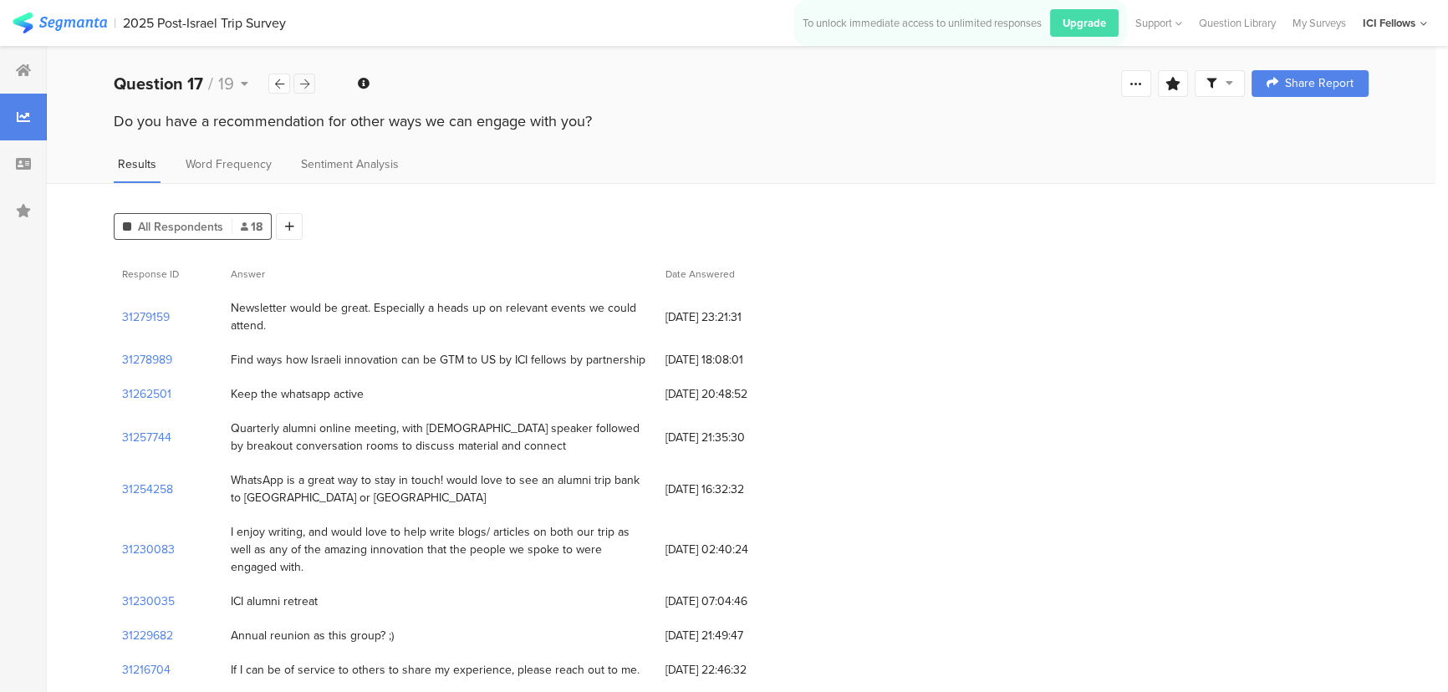
click at [298, 81] on div at bounding box center [304, 84] width 22 height 20
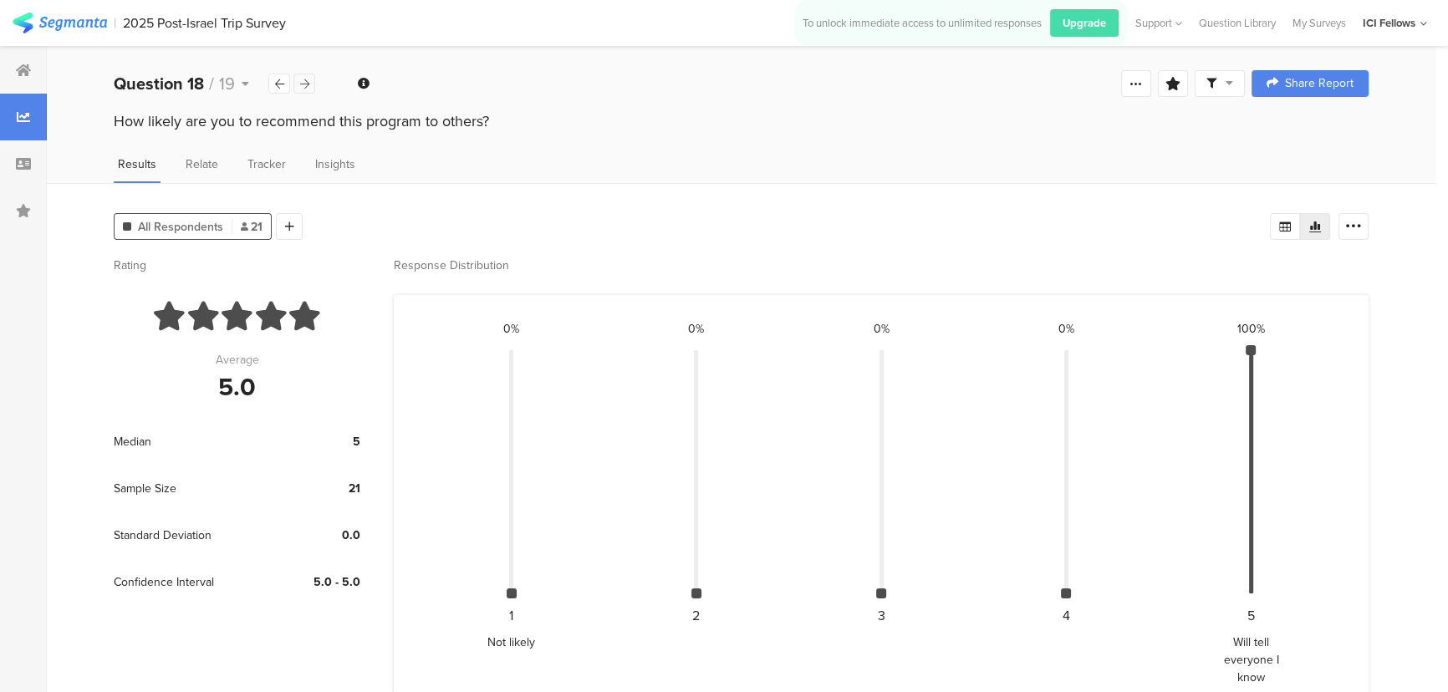
click at [298, 81] on div at bounding box center [304, 84] width 22 height 20
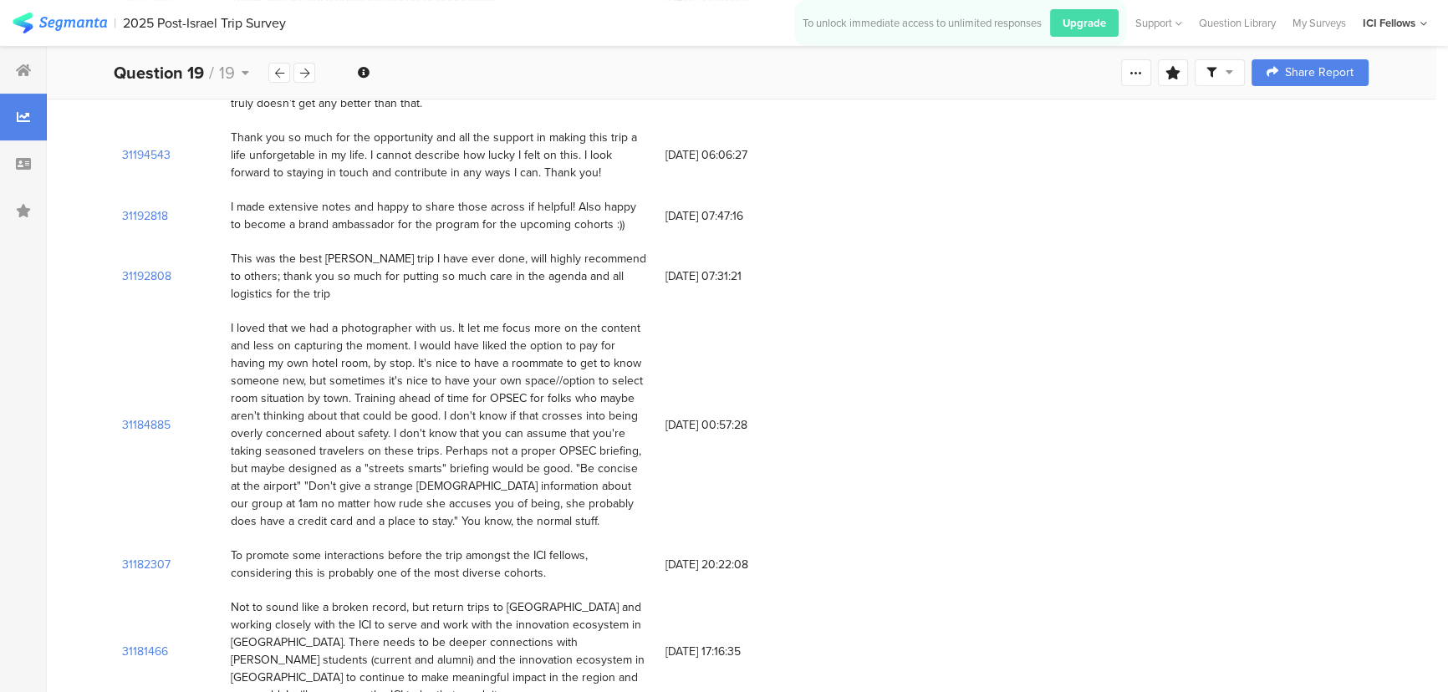
scroll to position [760, 0]
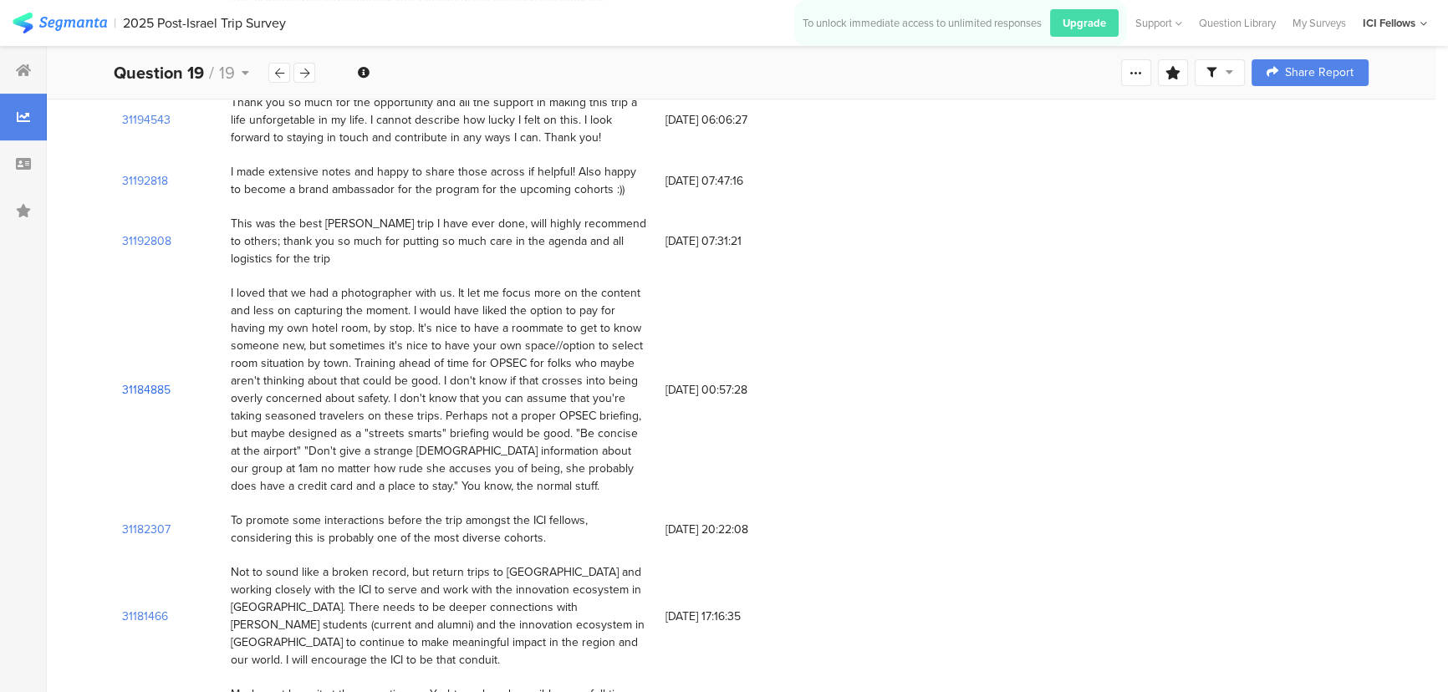
click at [150, 381] on section "31184885" at bounding box center [146, 390] width 48 height 18
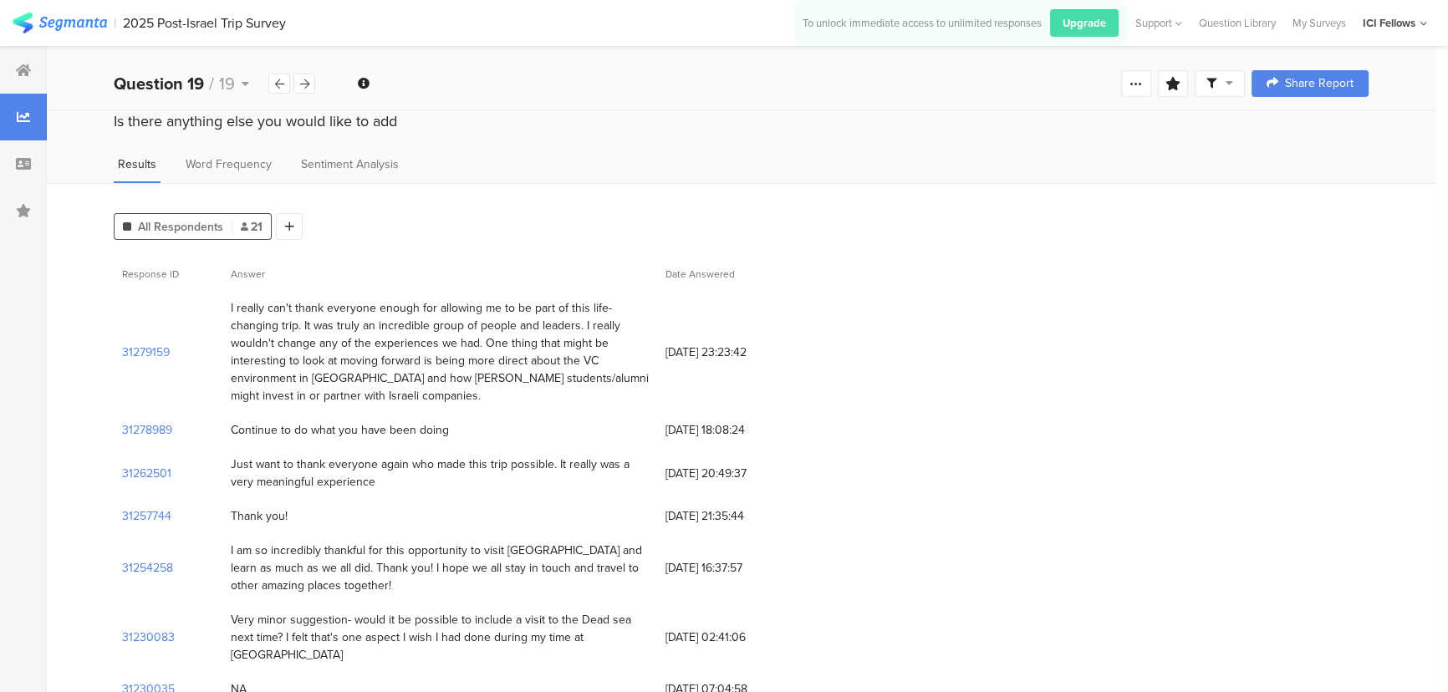
scroll to position [760, 0]
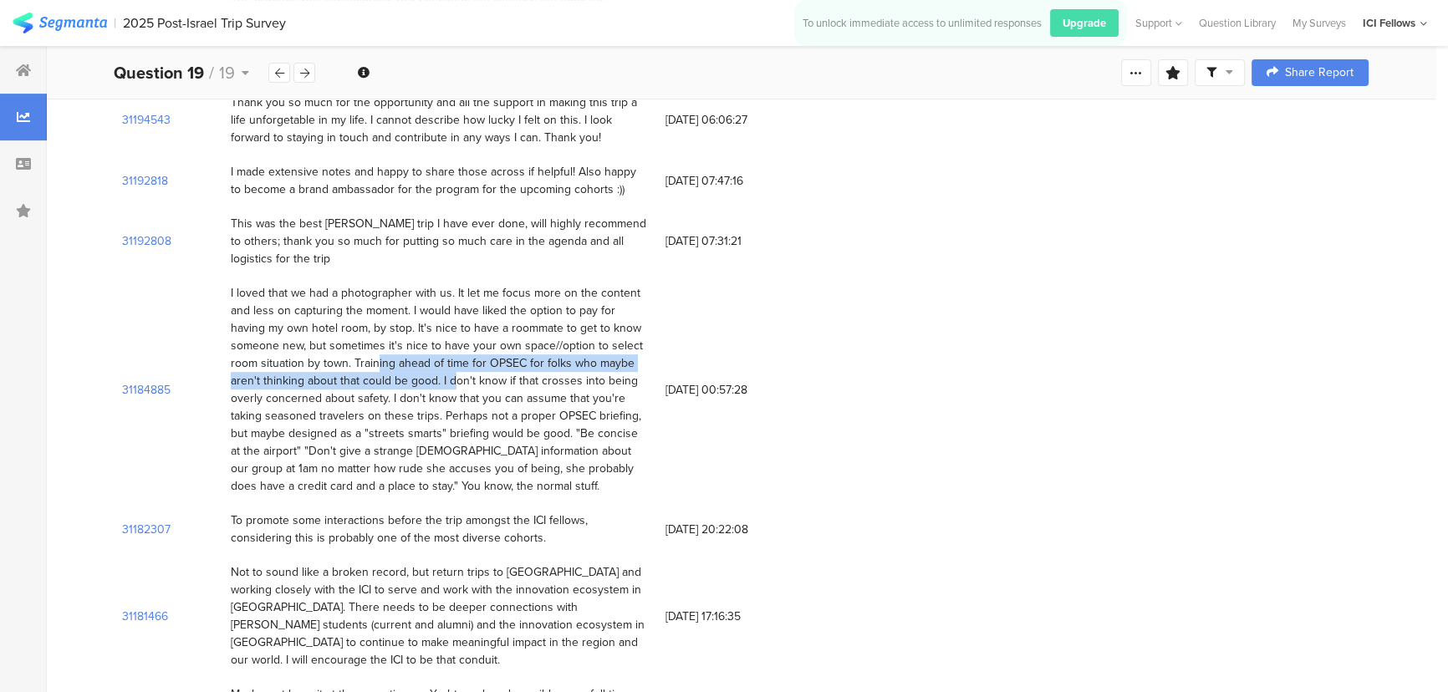
drag, startPoint x: 355, startPoint y: 338, endPoint x: 436, endPoint y: 359, distance: 83.7
click at [436, 359] on div "I loved that we had a photographer with us. It let me focus more on the content…" at bounding box center [440, 389] width 418 height 211
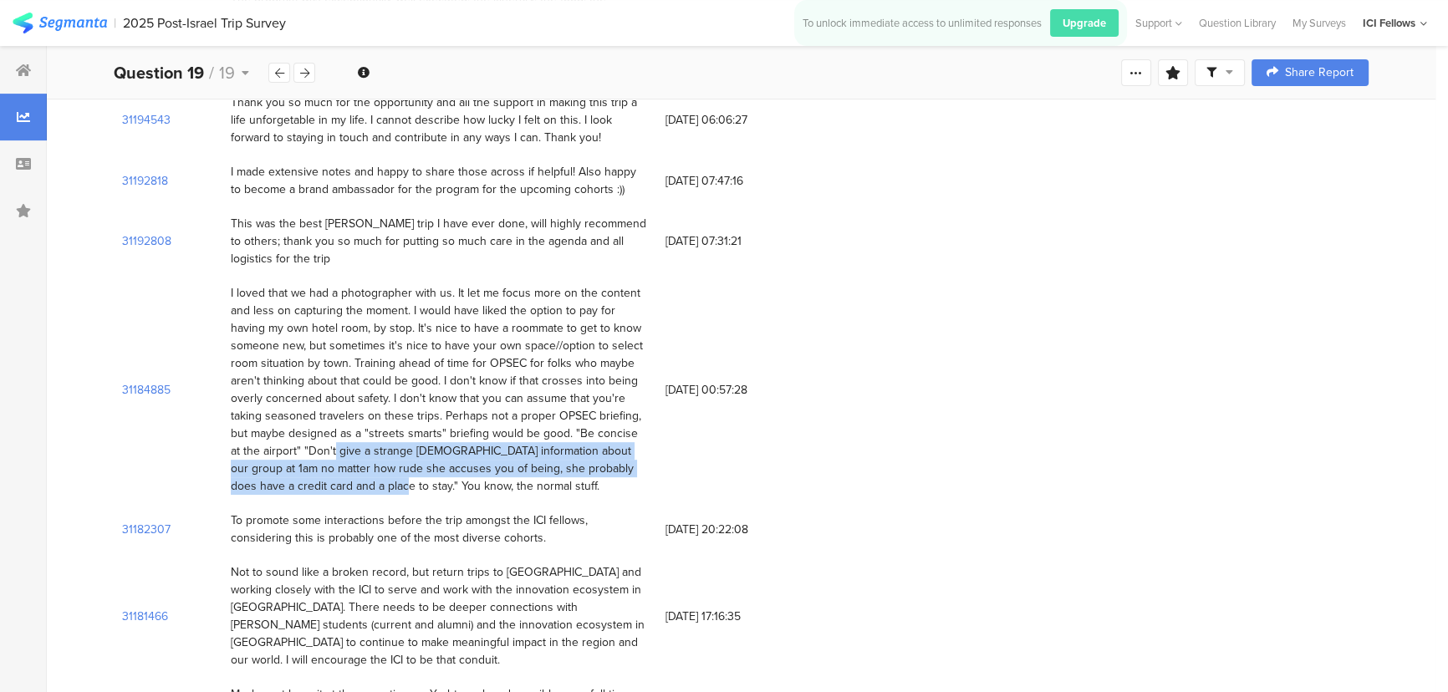
drag, startPoint x: 294, startPoint y: 433, endPoint x: 325, endPoint y: 466, distance: 44.9
click at [325, 466] on div "I loved that we had a photographer with us. It let me focus more on the content…" at bounding box center [440, 389] width 418 height 211
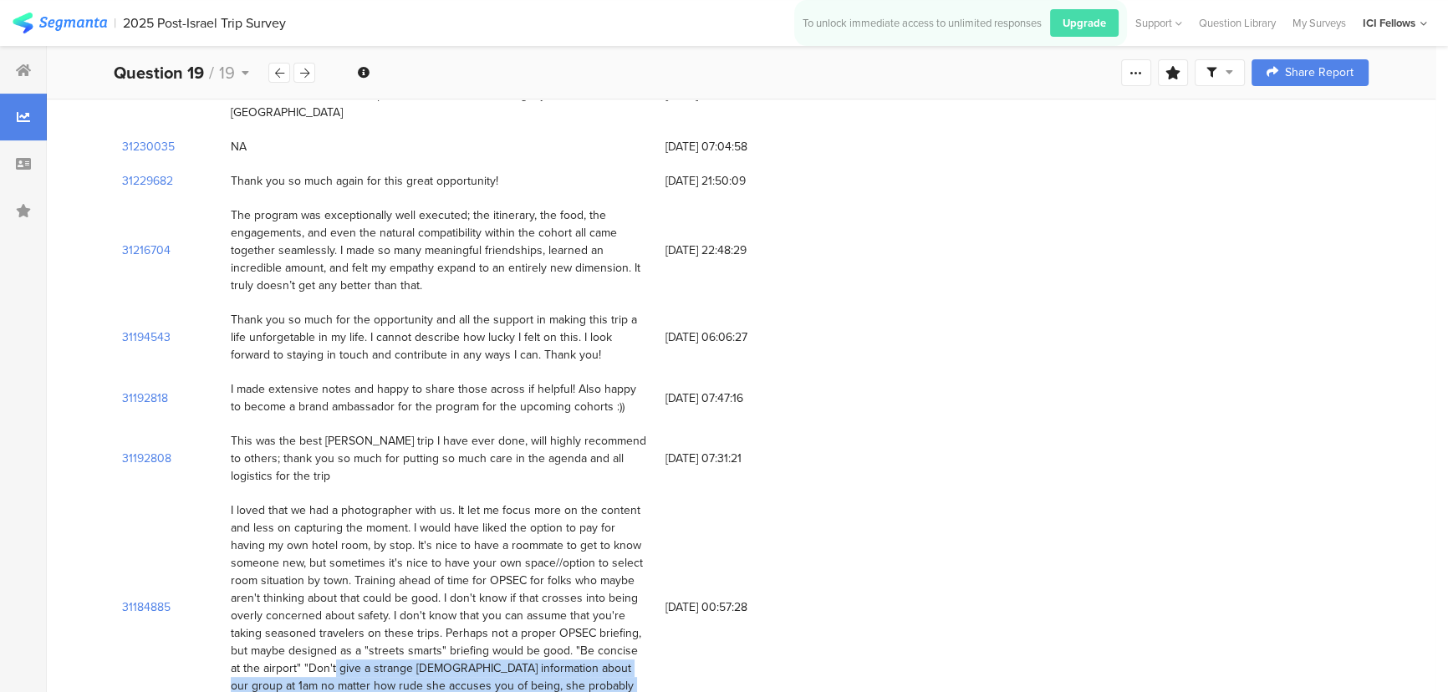
scroll to position [506, 0]
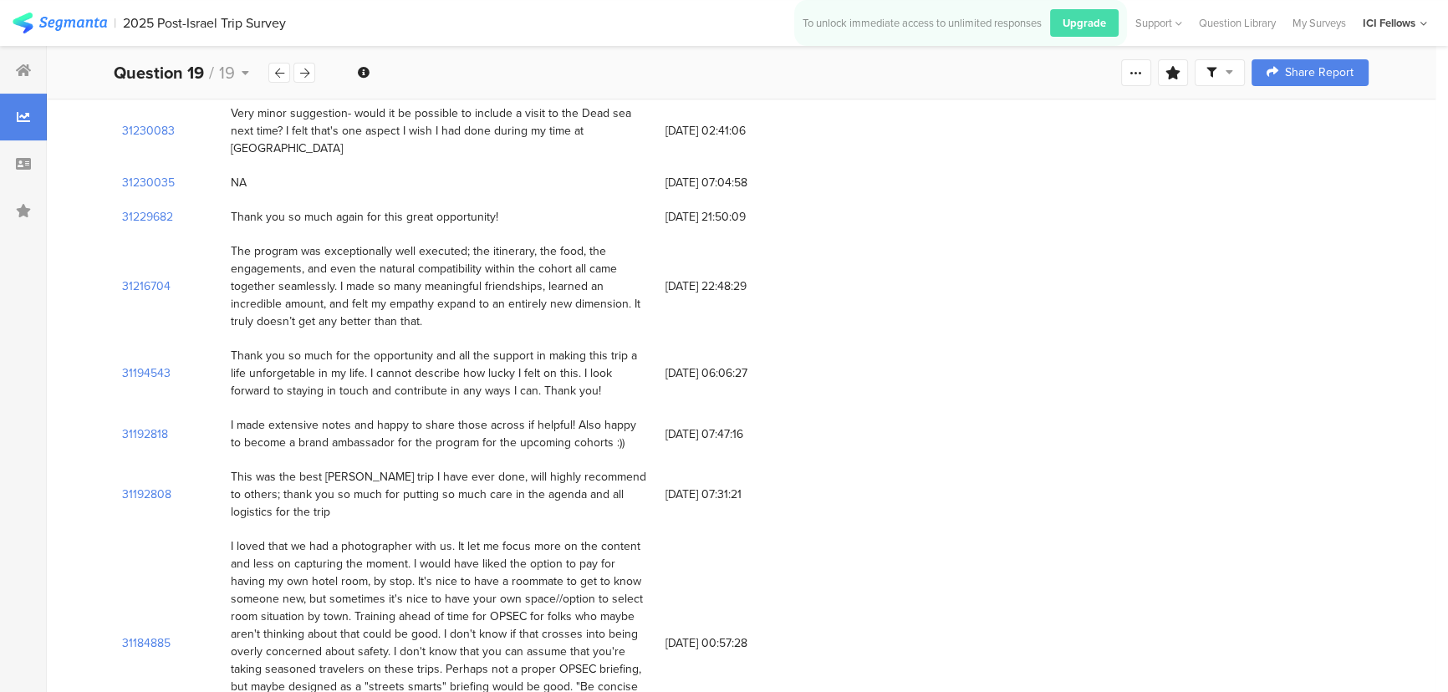
drag, startPoint x: 239, startPoint y: 405, endPoint x: 628, endPoint y: 419, distance: 388.9
click at [628, 419] on div "I made extensive notes and happy to share those across if helpful! Also happy t…" at bounding box center [439, 434] width 435 height 52
